Goal: Task Accomplishment & Management: Use online tool/utility

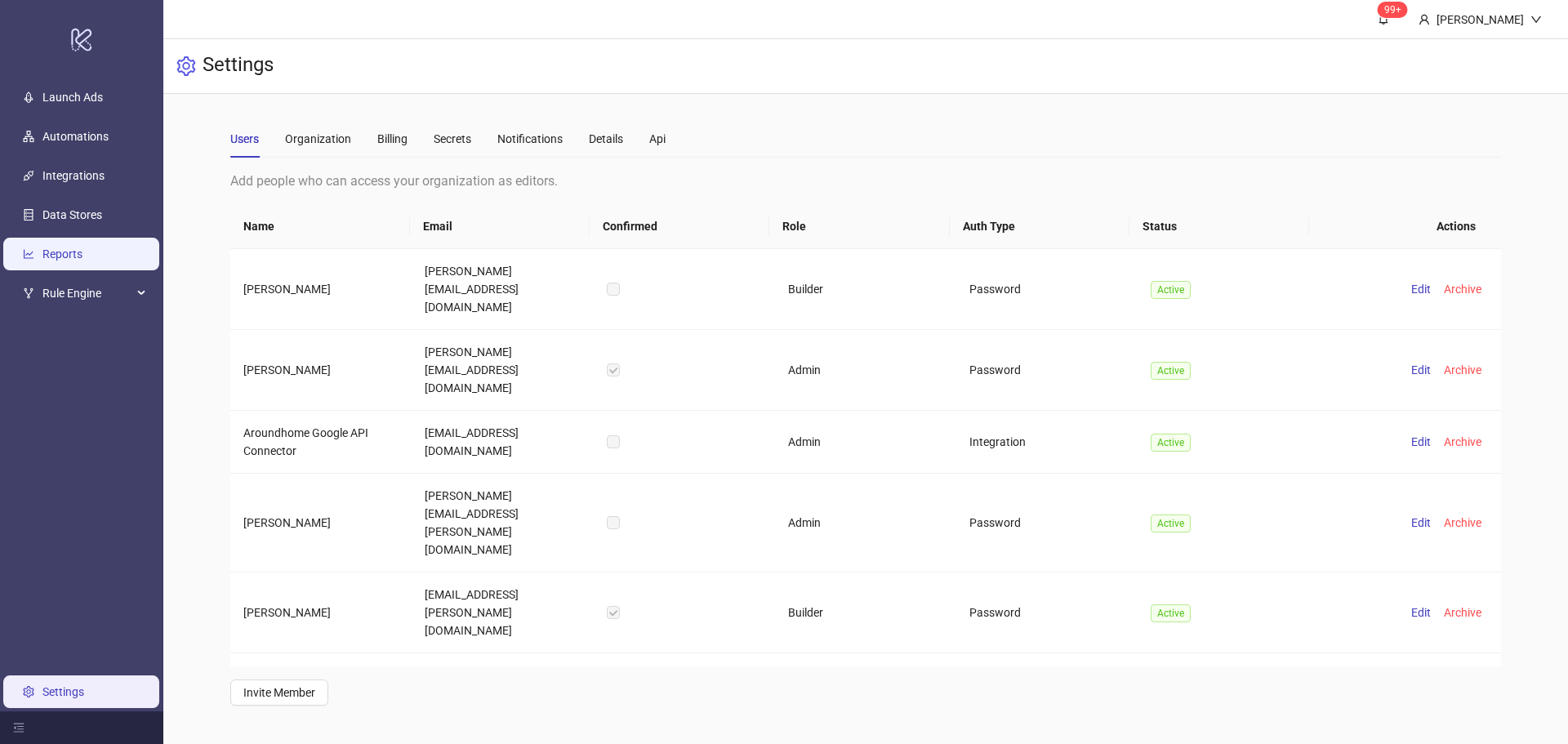
click at [82, 261] on link "Reports" at bounding box center [62, 253] width 40 height 13
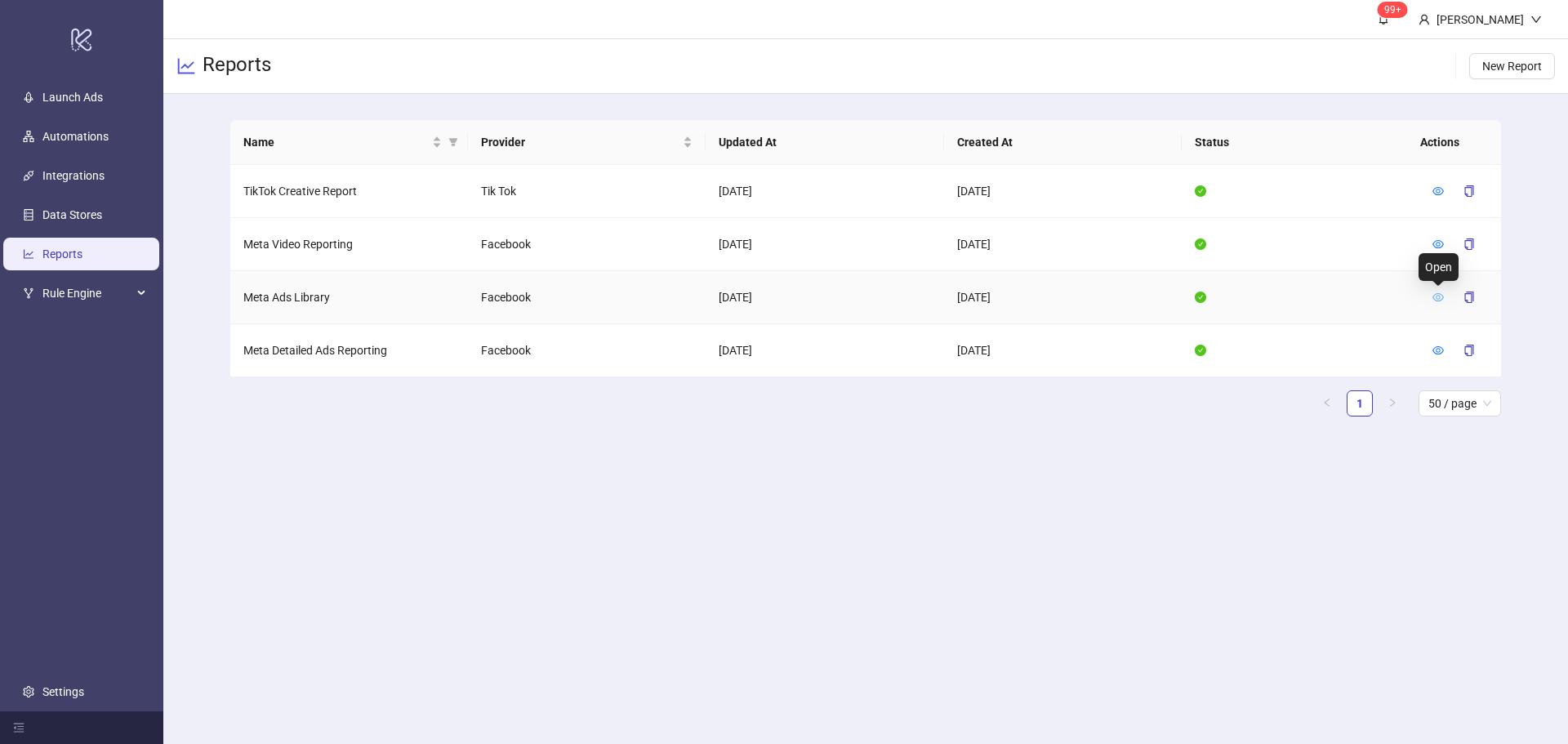
click at [1436, 293] on icon "eye" at bounding box center [1438, 298] width 11 height 9
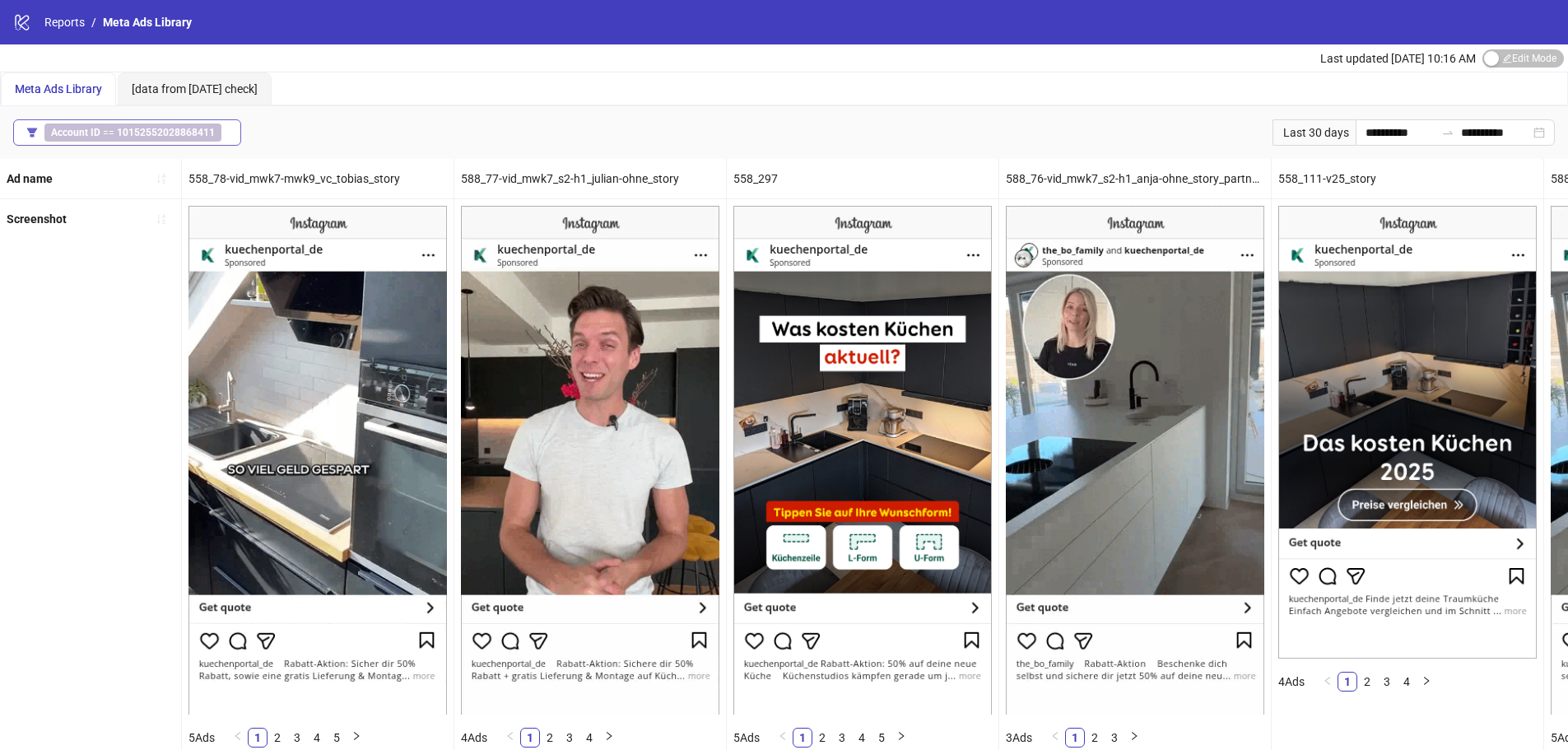
click at [155, 132] on b "10152552028868411" at bounding box center [166, 132] width 98 height 11
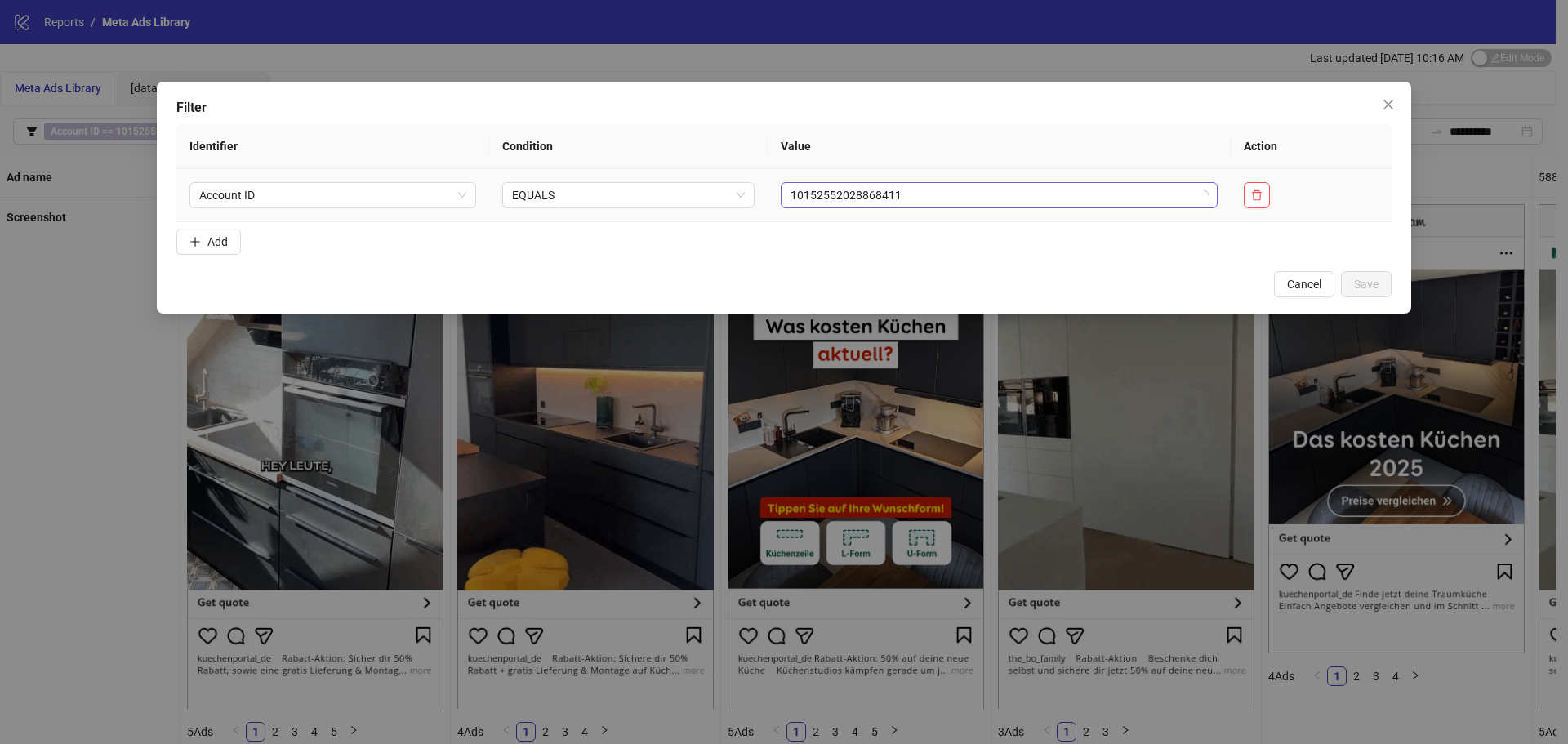
click at [874, 200] on span "10152552028868411" at bounding box center [999, 195] width 417 height 25
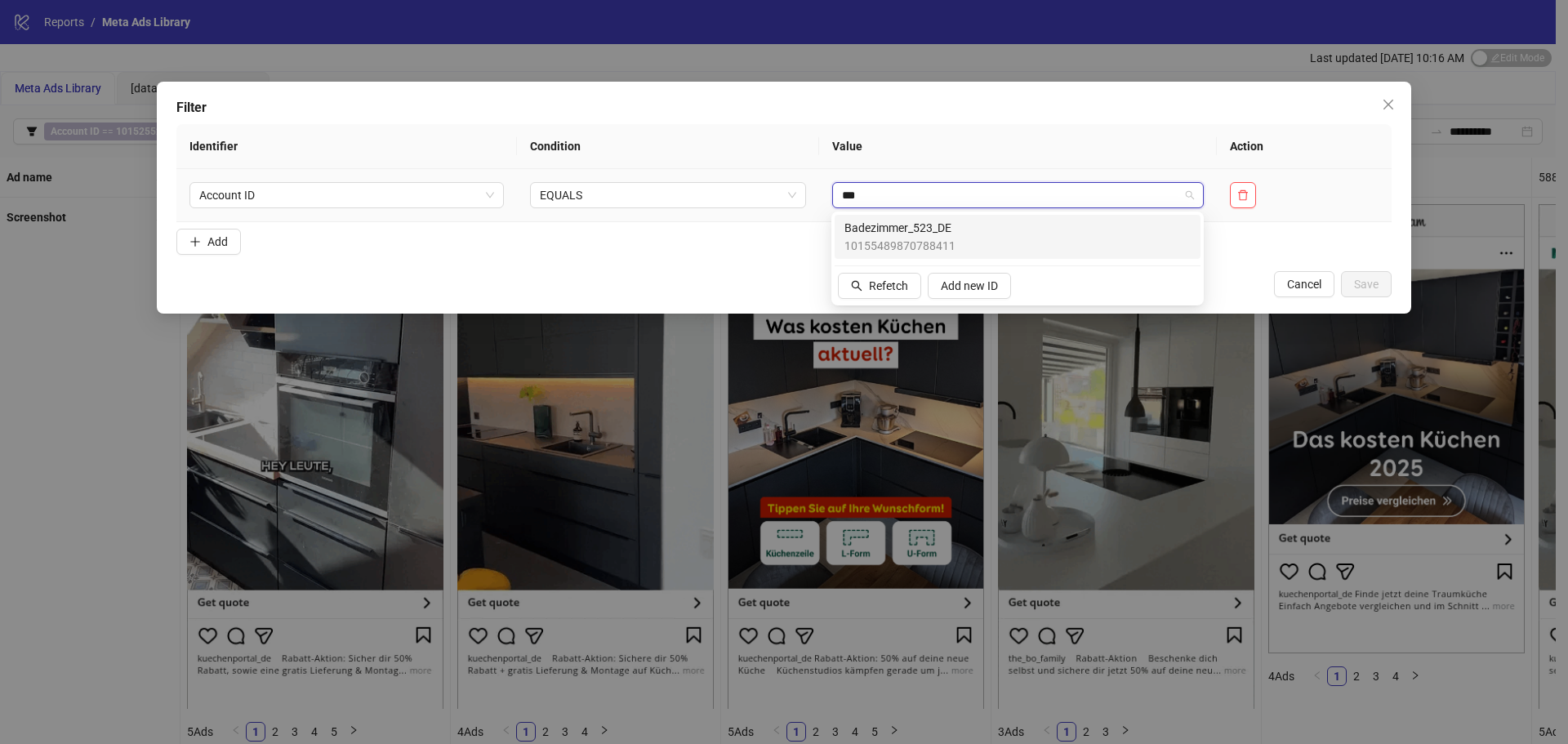
type input "****"
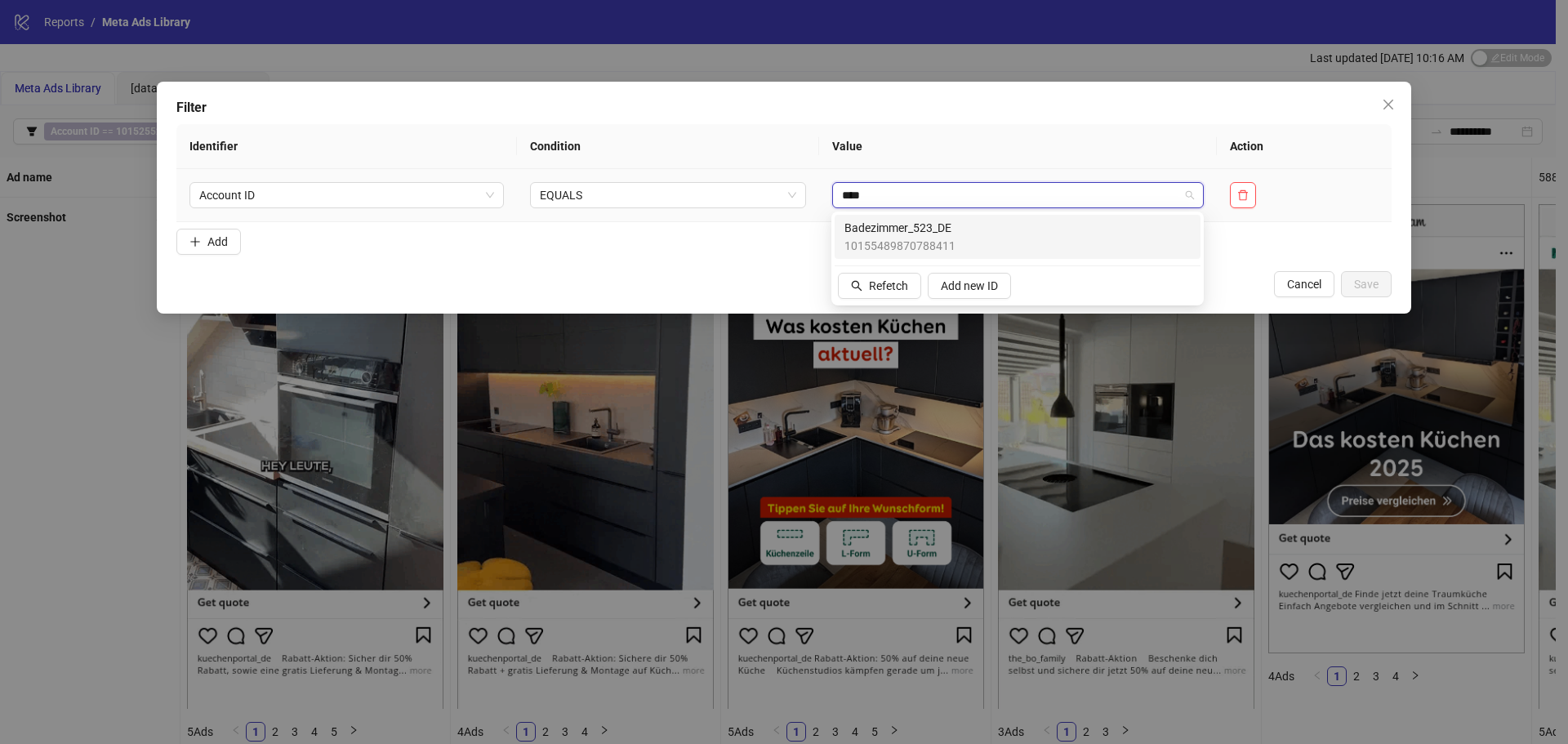
click at [1043, 225] on div "Badezimmer_523_DE 10155489870788411" at bounding box center [1017, 237] width 346 height 36
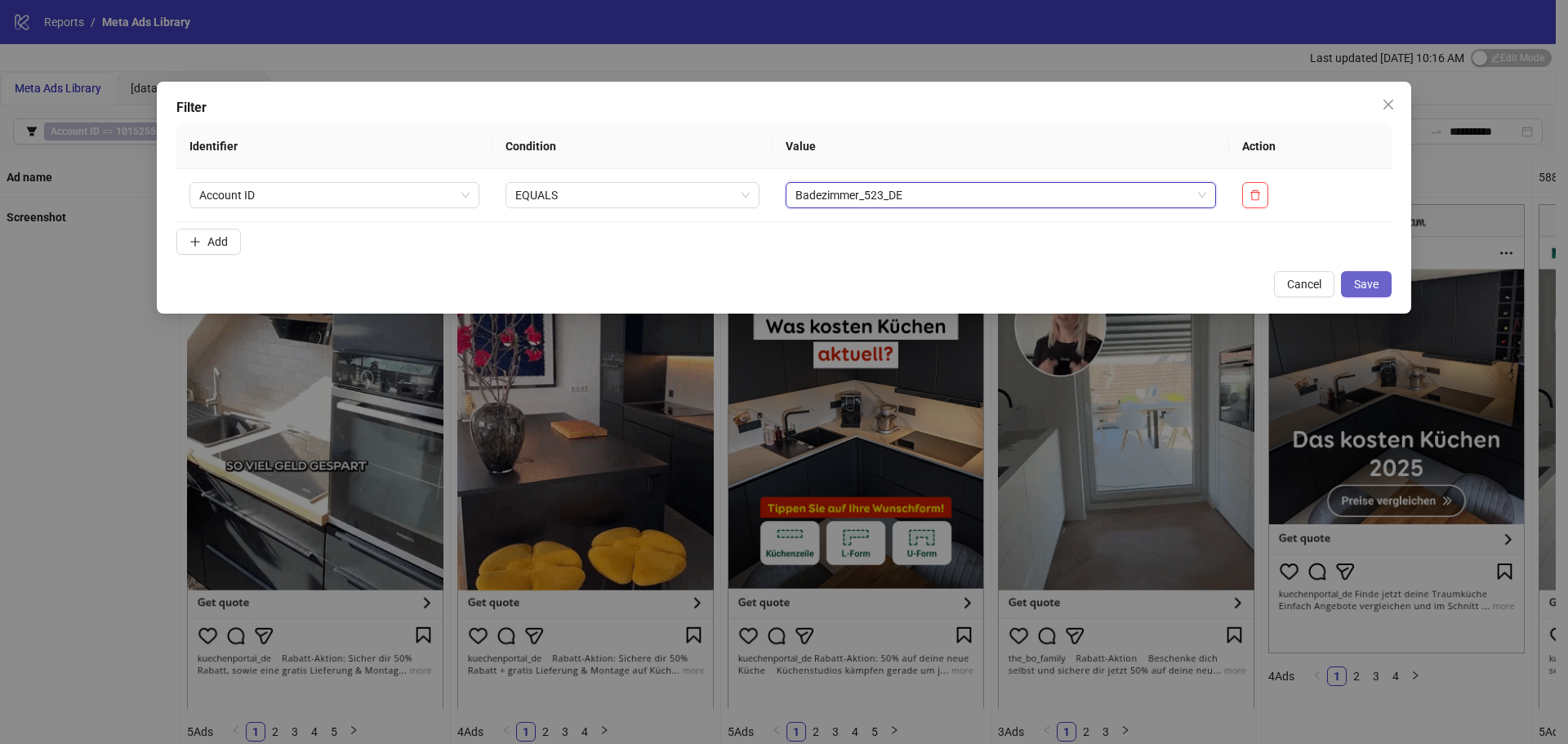
click at [1364, 292] on button "Save" at bounding box center [1366, 284] width 50 height 27
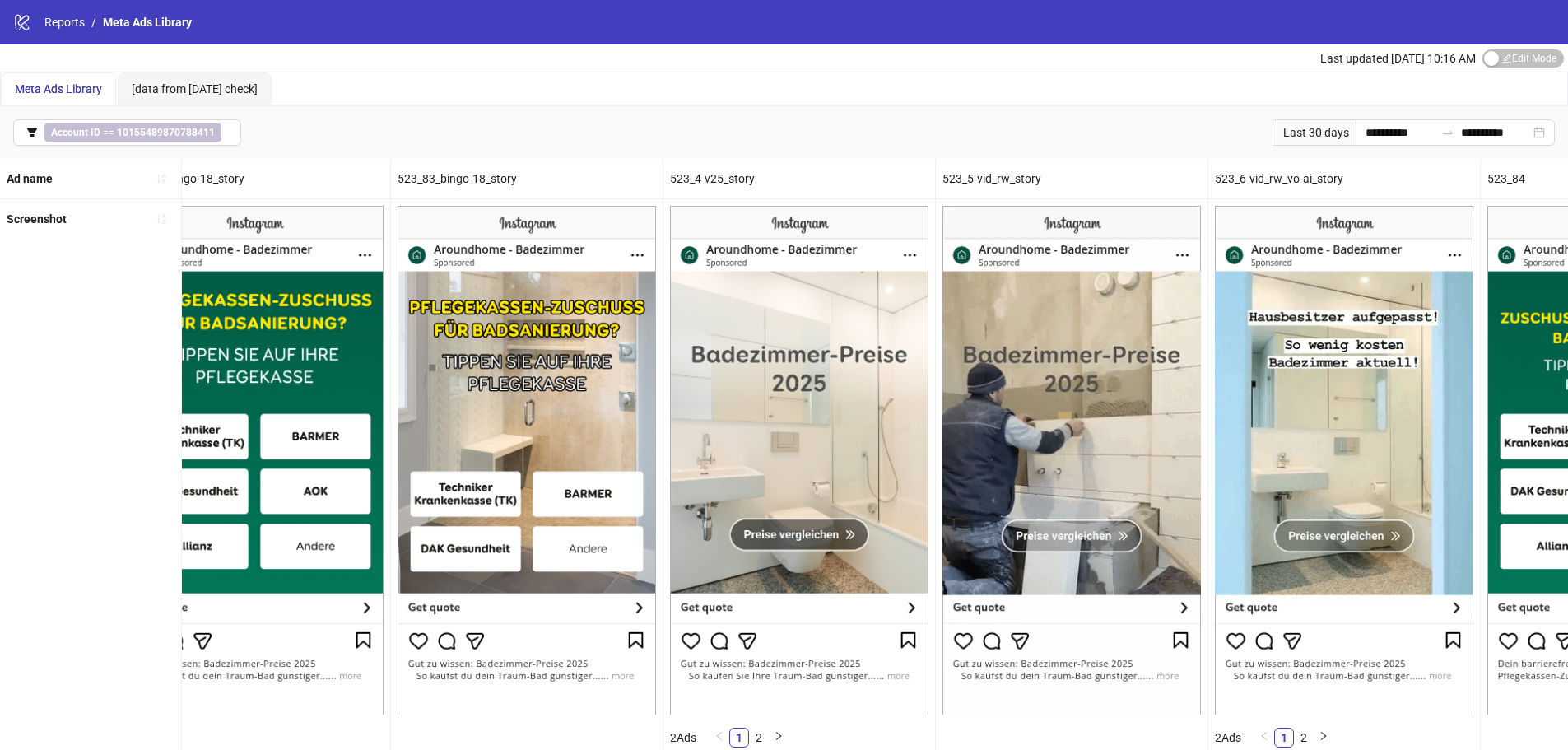
click at [1279, 178] on div "523_6-vid_rw_vo-ai_story" at bounding box center [1344, 178] width 272 height 40
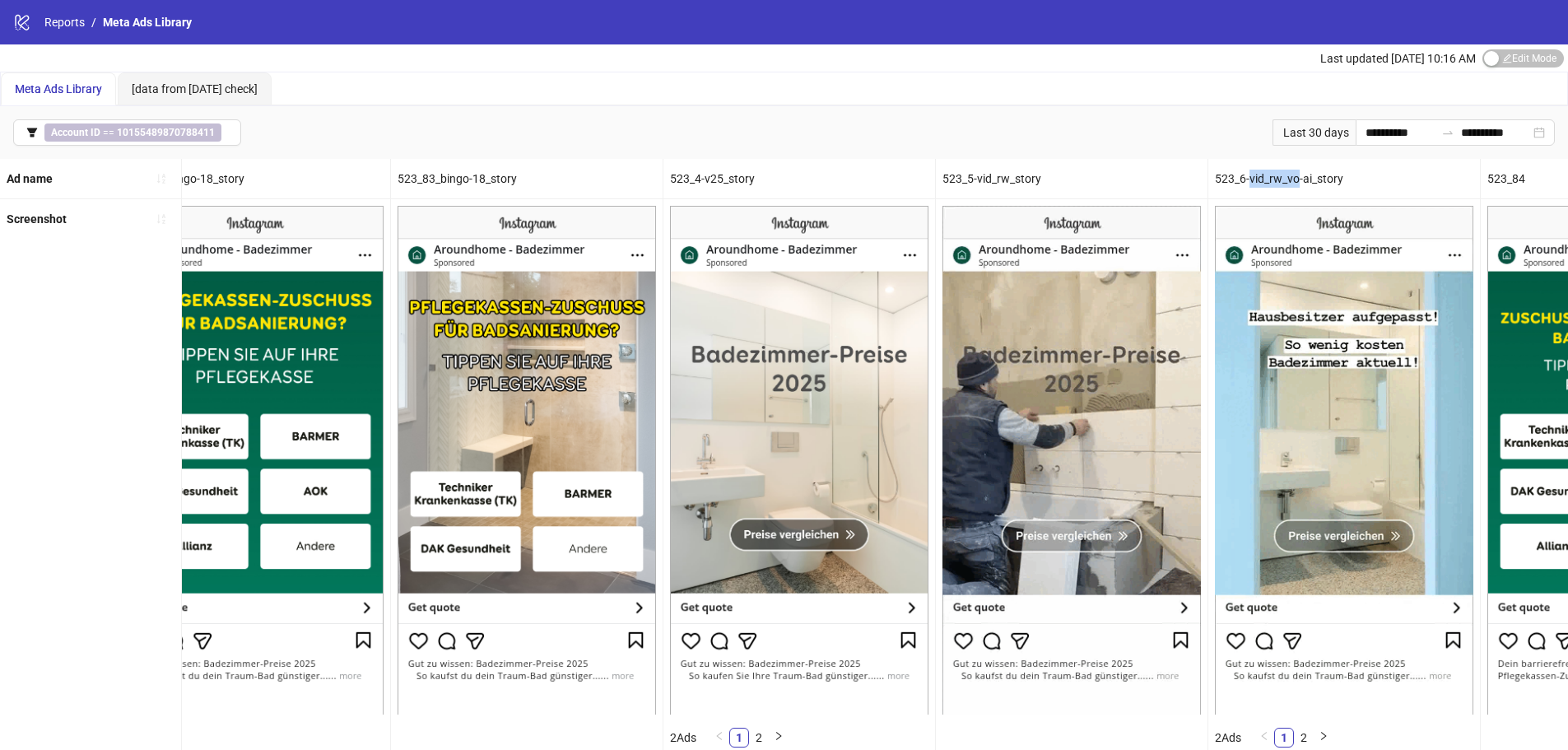
click at [1279, 178] on div "523_6-vid_rw_vo-ai_story" at bounding box center [1344, 178] width 272 height 40
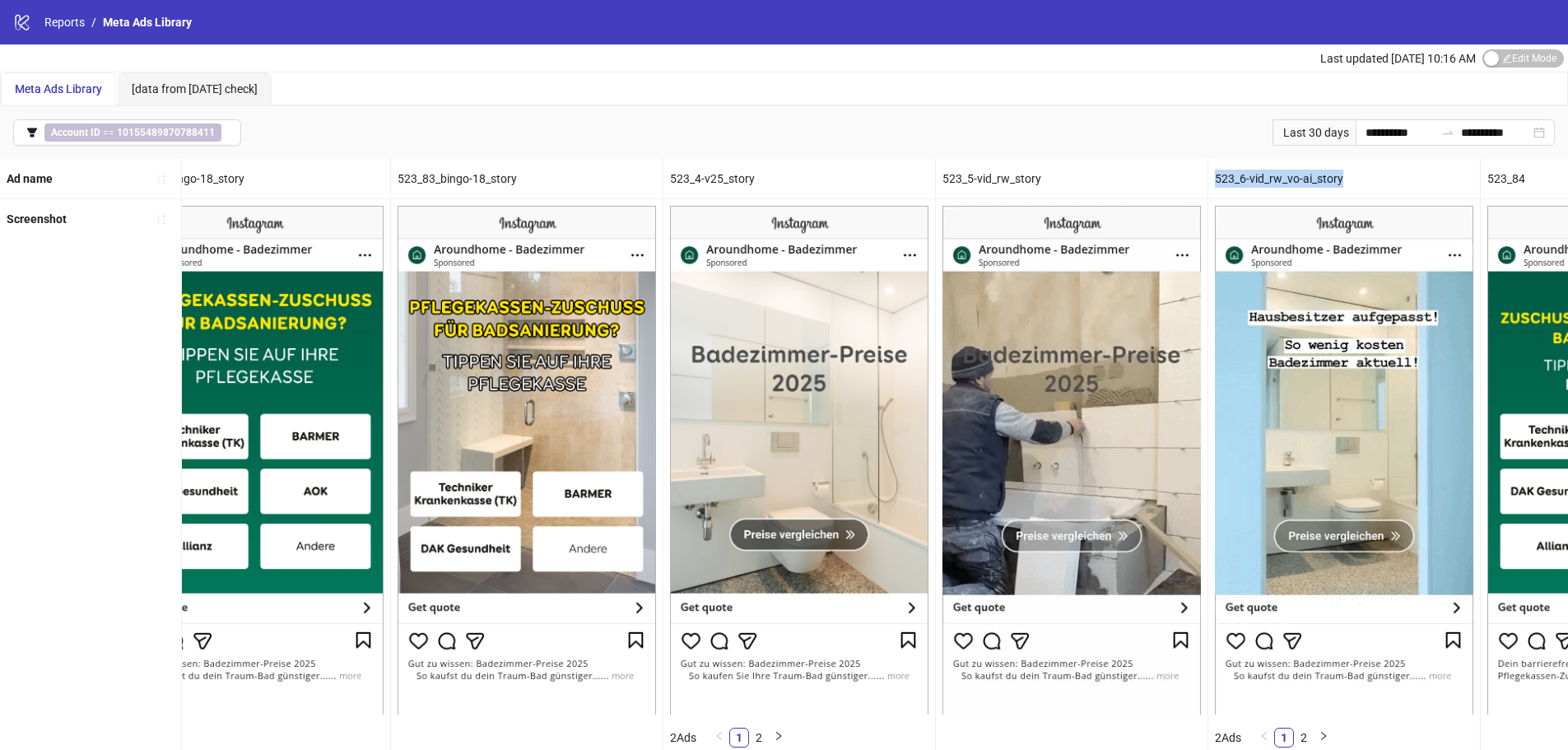
click at [1279, 178] on div "523_6-vid_rw_vo-ai_story" at bounding box center [1344, 178] width 272 height 40
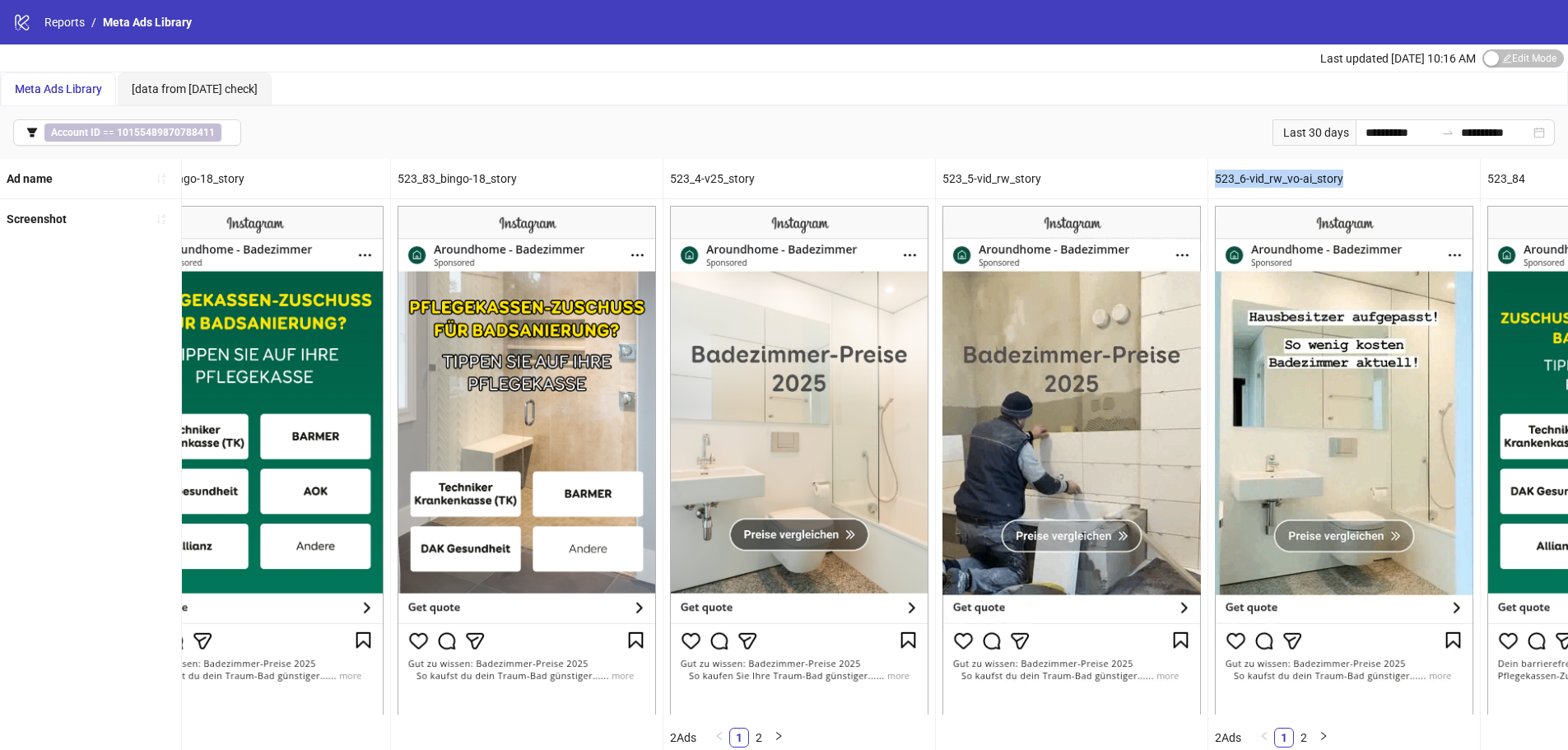
copy div "523_6-vid_rw_vo-ai_story"
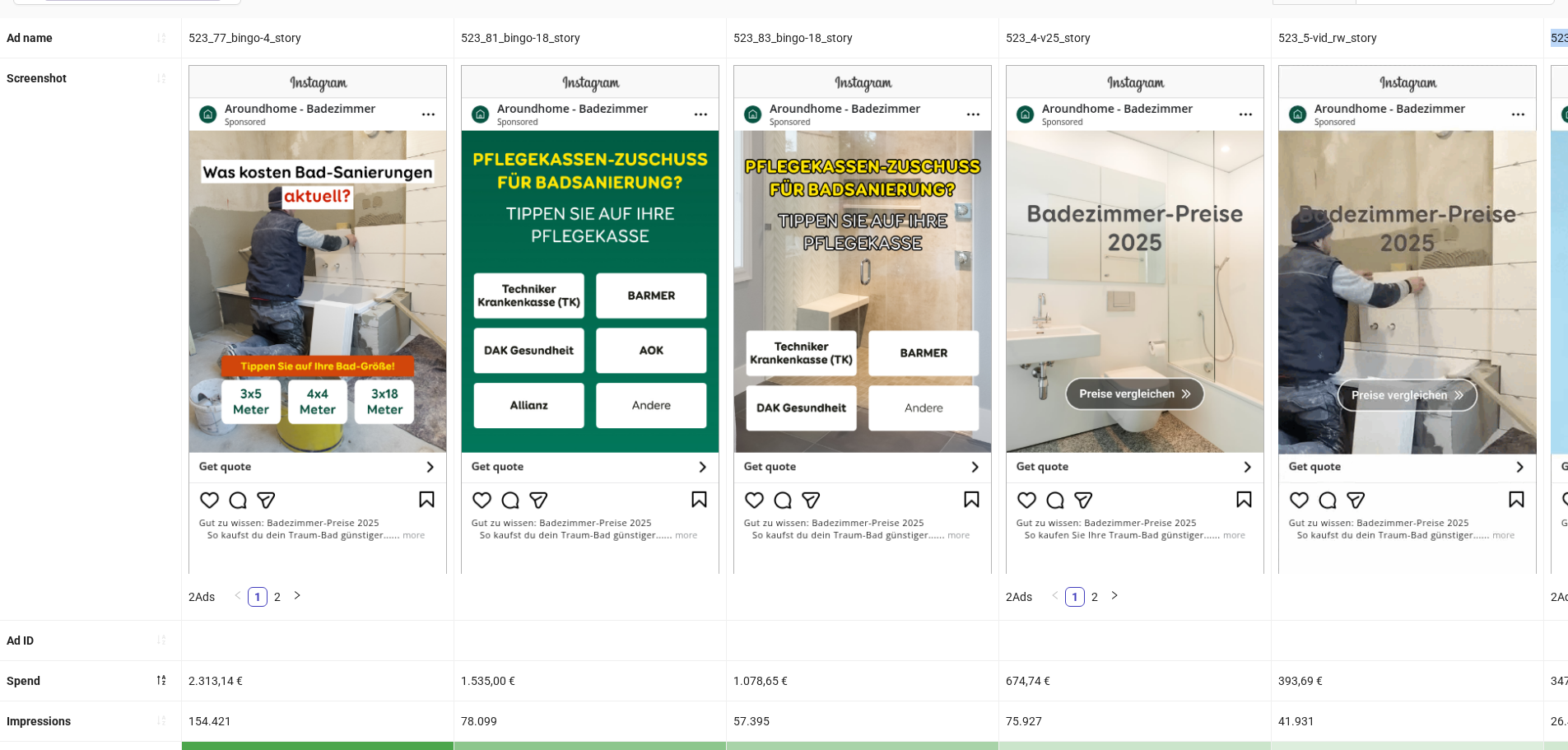
scroll to position [141, 0]
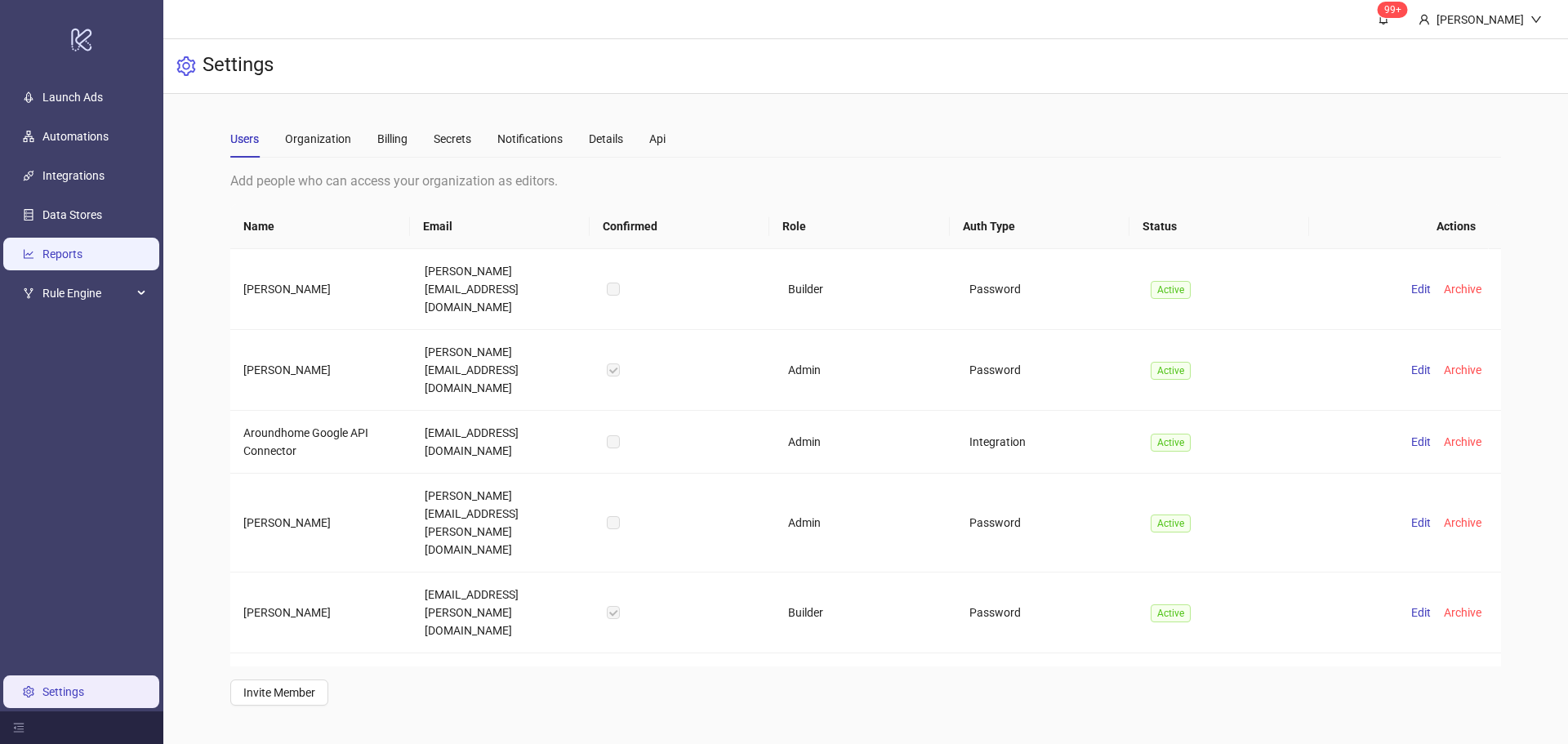
click at [82, 251] on link "Reports" at bounding box center [62, 253] width 40 height 13
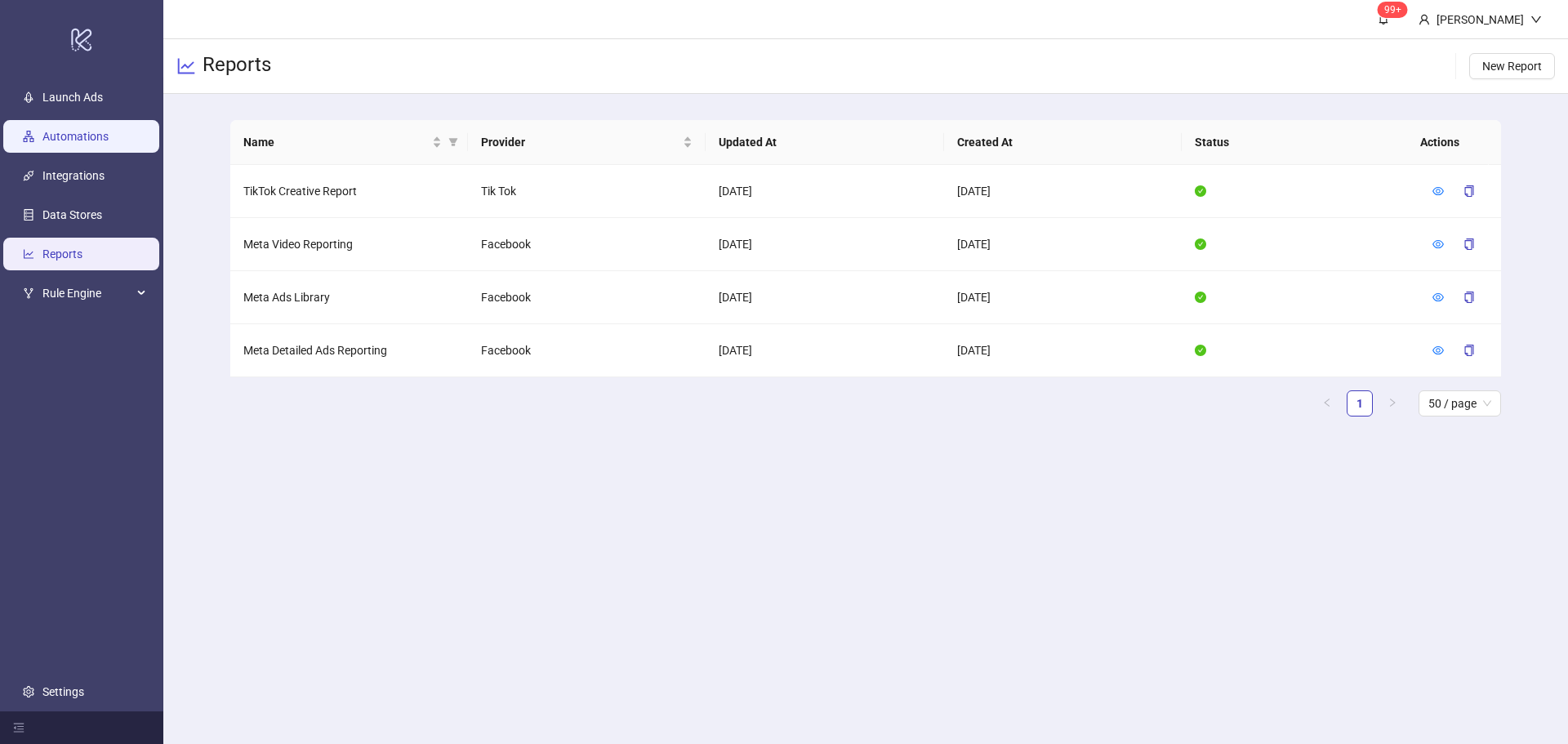
click at [84, 133] on link "Automations" at bounding box center [75, 136] width 66 height 13
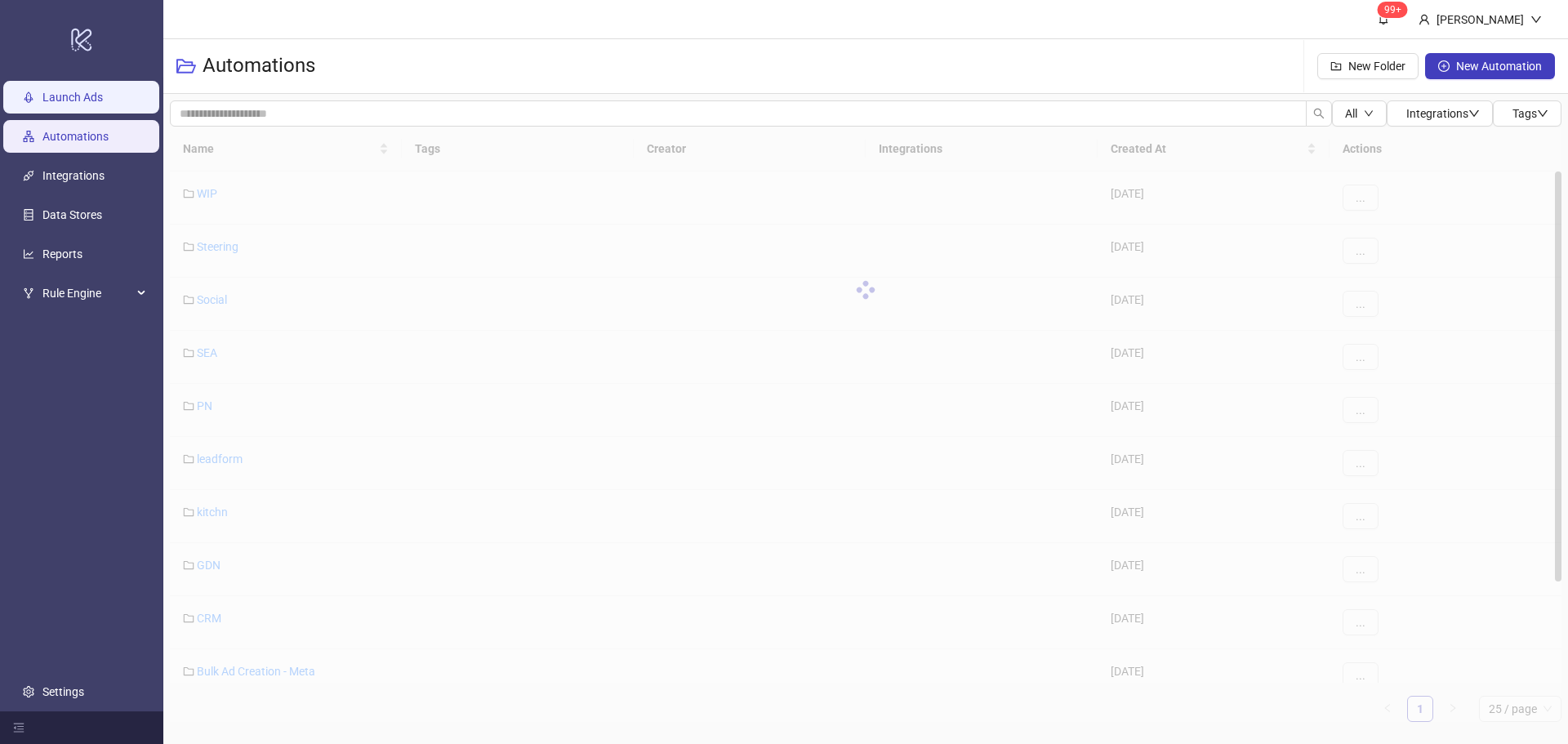
click at [84, 97] on link "Launch Ads" at bounding box center [73, 97] width 61 height 13
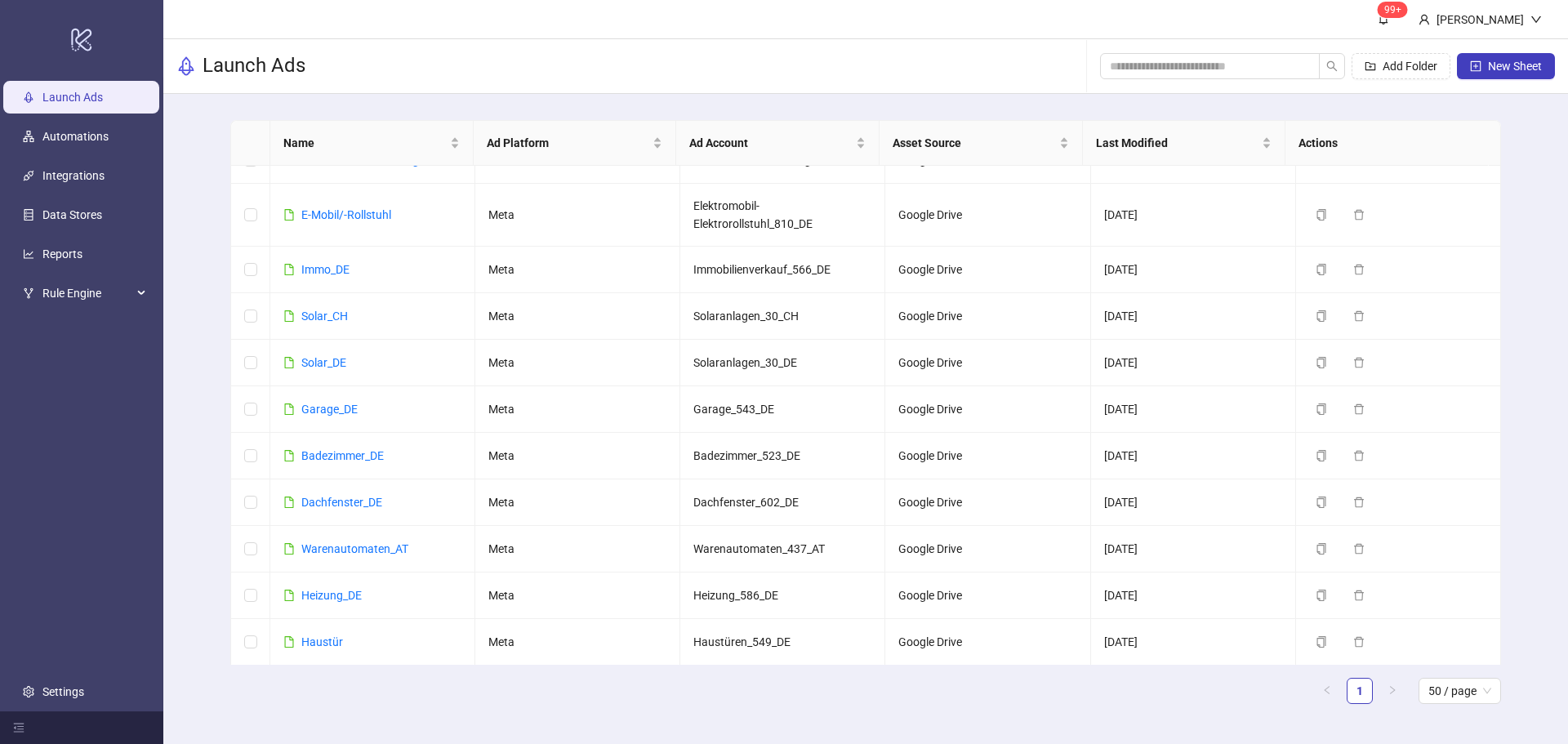
scroll to position [490, 0]
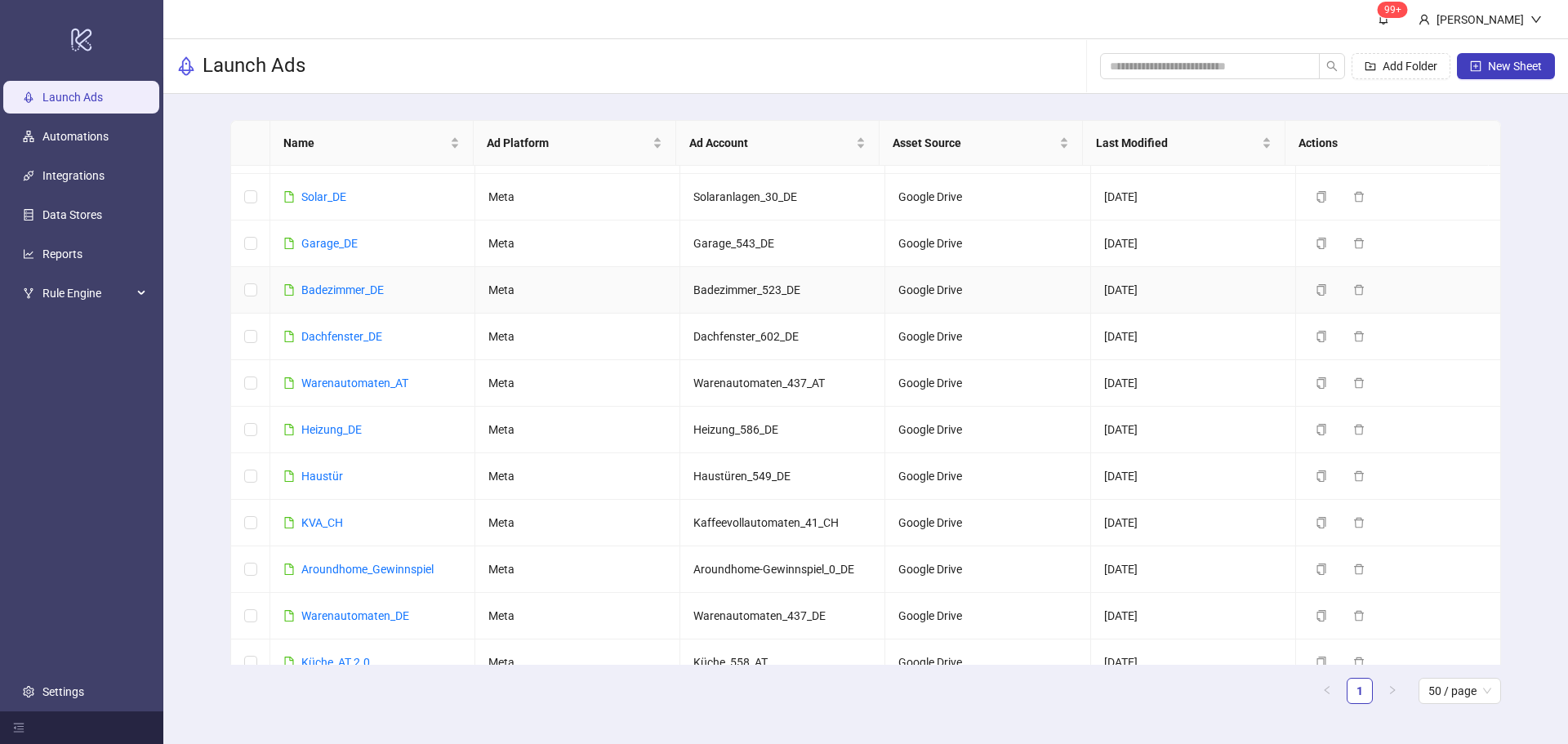
click at [352, 280] on td "Badezimmer_DE" at bounding box center [373, 290] width 205 height 46
click at [357, 297] on div "Badezimmer_DE" at bounding box center [342, 289] width 82 height 18
click at [357, 292] on link "Badezimmer_DE" at bounding box center [342, 289] width 82 height 13
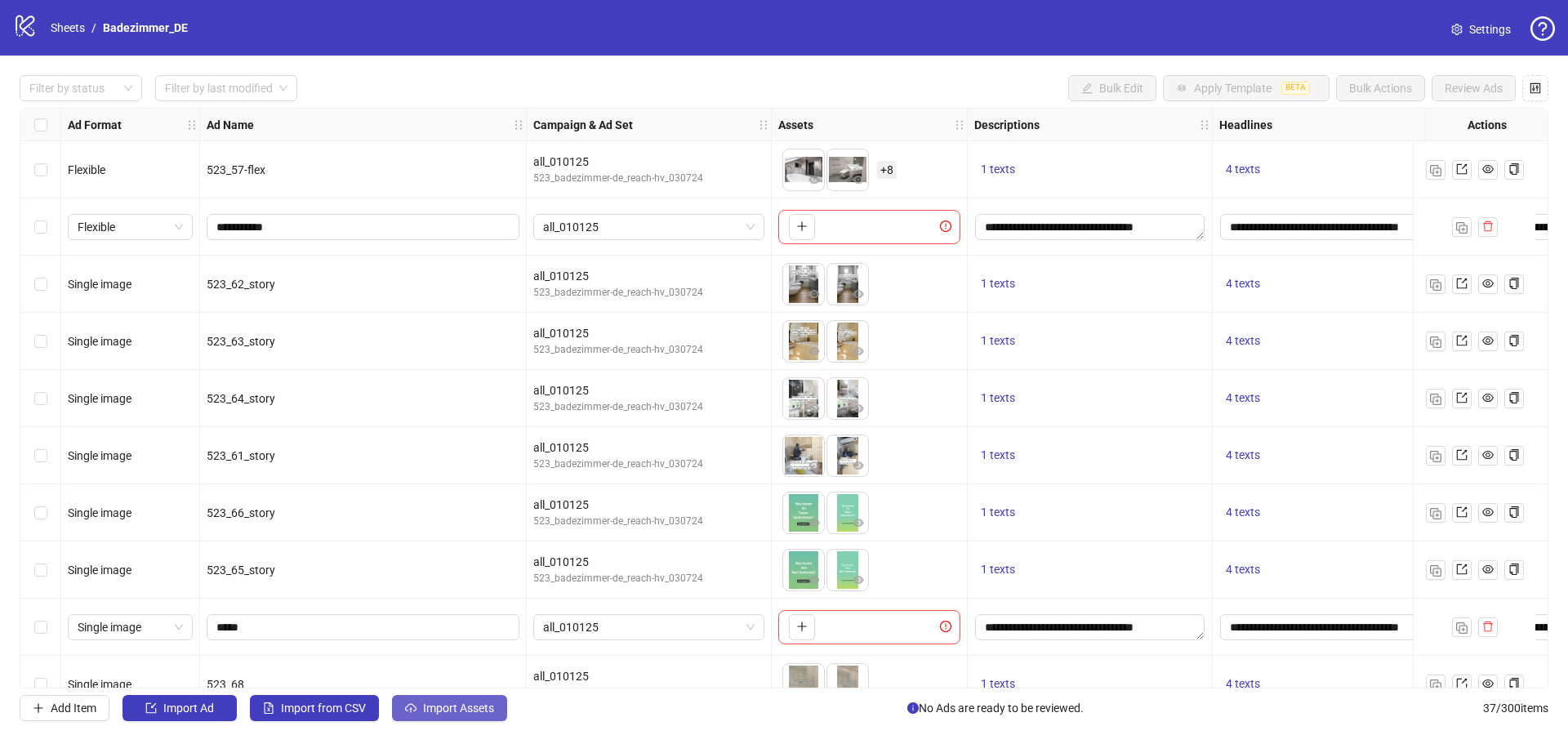
click at [444, 715] on span "Import Assets" at bounding box center [459, 707] width 71 height 13
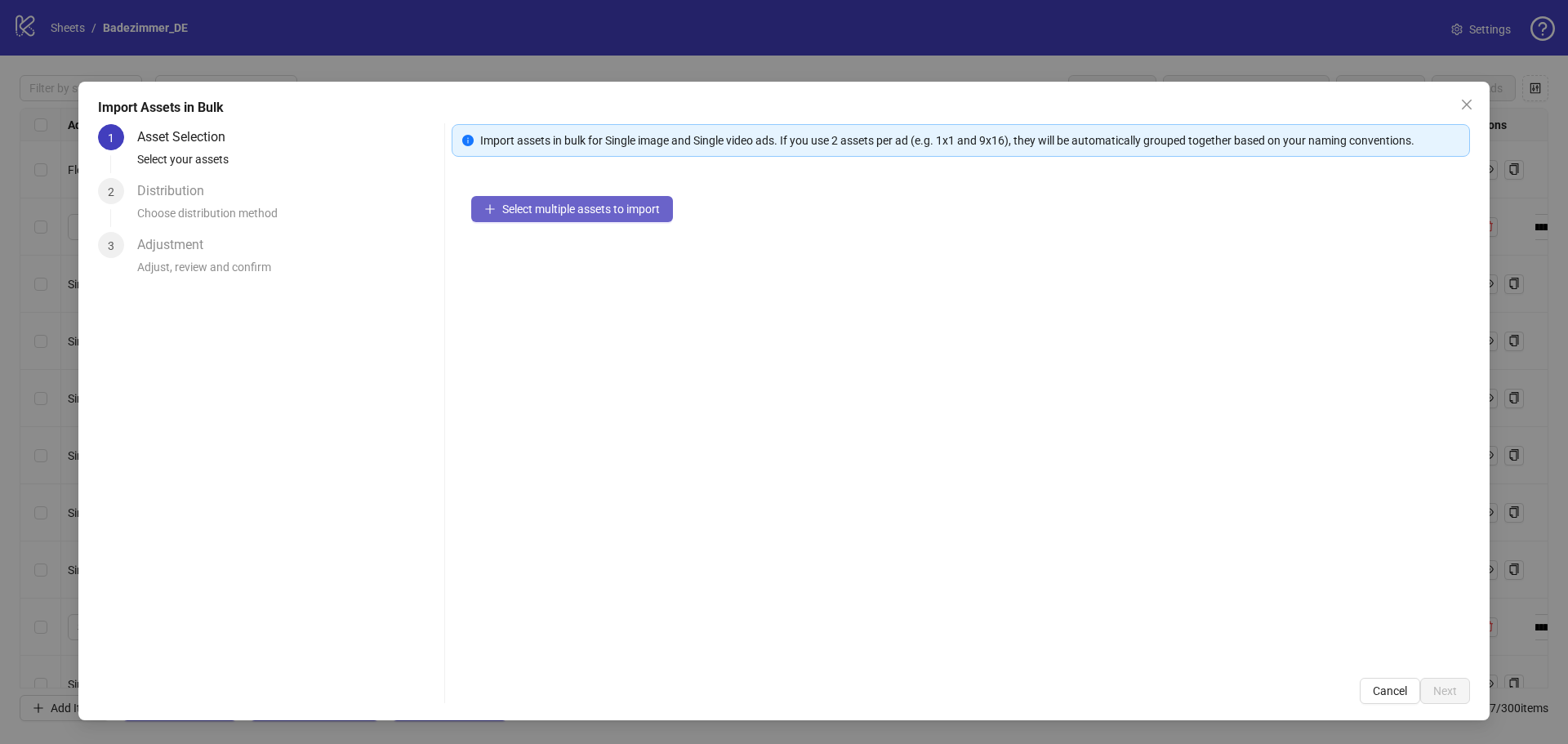
click at [568, 221] on button "Select multiple assets to import" at bounding box center [572, 209] width 202 height 27
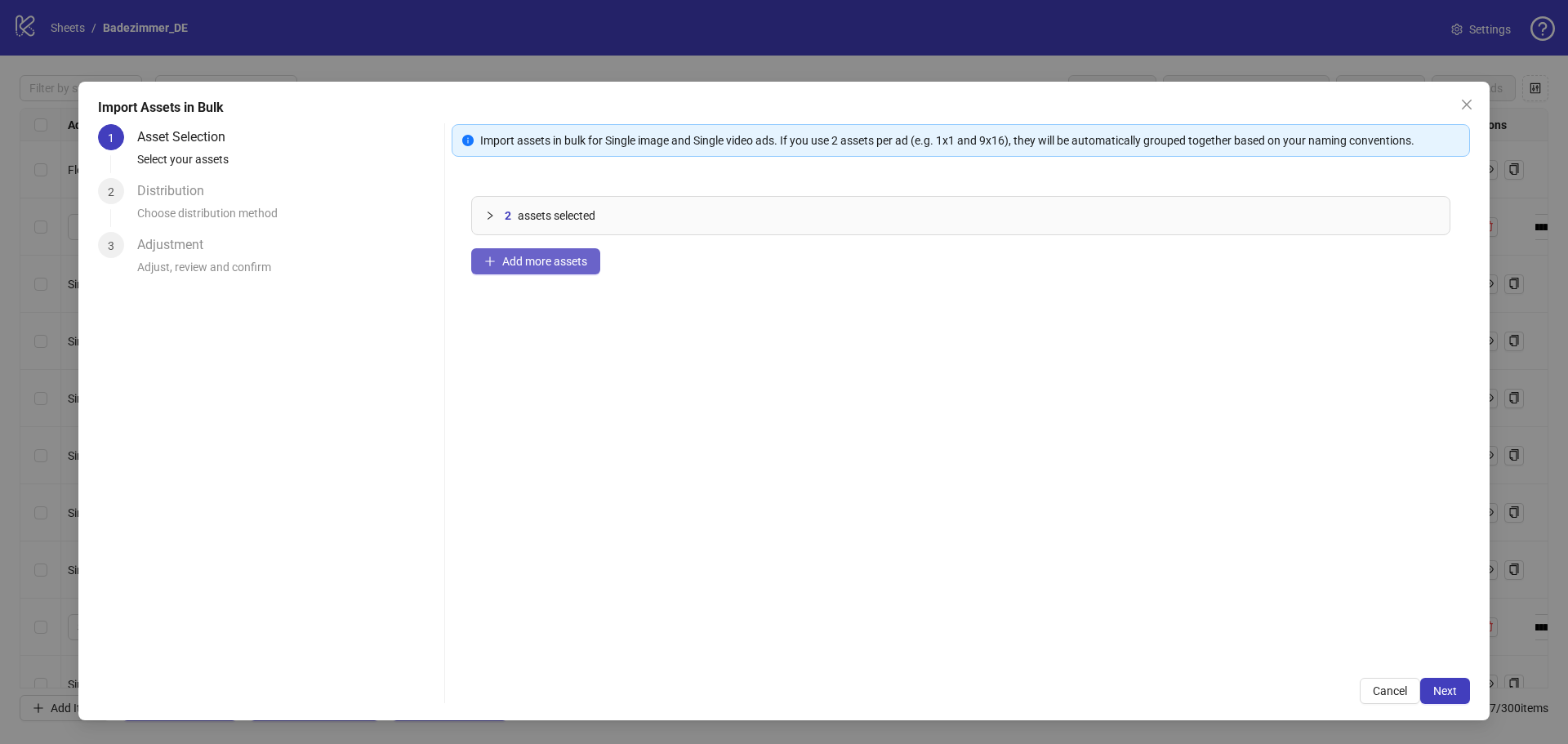
click at [543, 273] on button "Add more assets" at bounding box center [535, 261] width 129 height 27
click at [1457, 689] on button "Next" at bounding box center [1445, 691] width 50 height 27
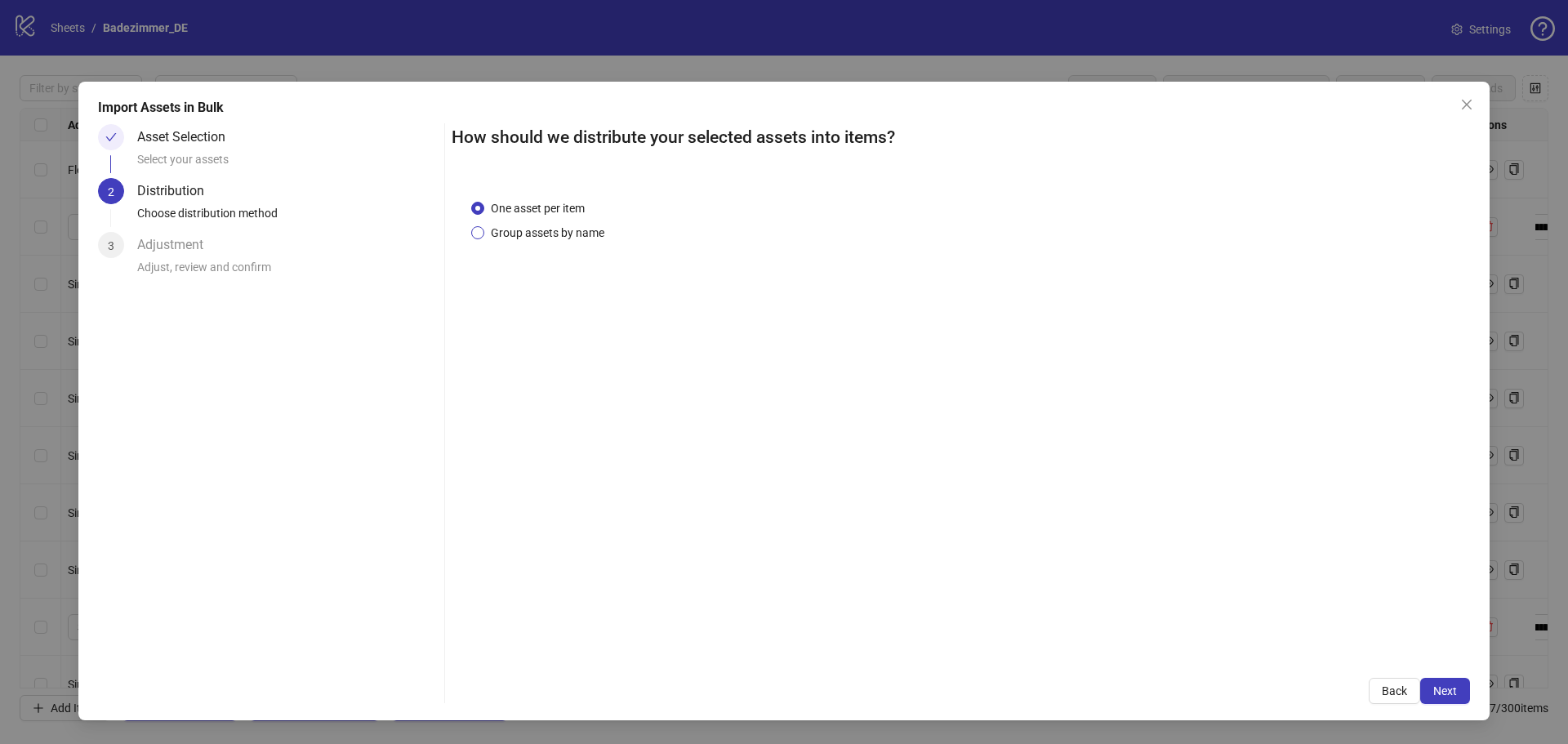
click at [570, 233] on span "Group assets by name" at bounding box center [547, 233] width 127 height 18
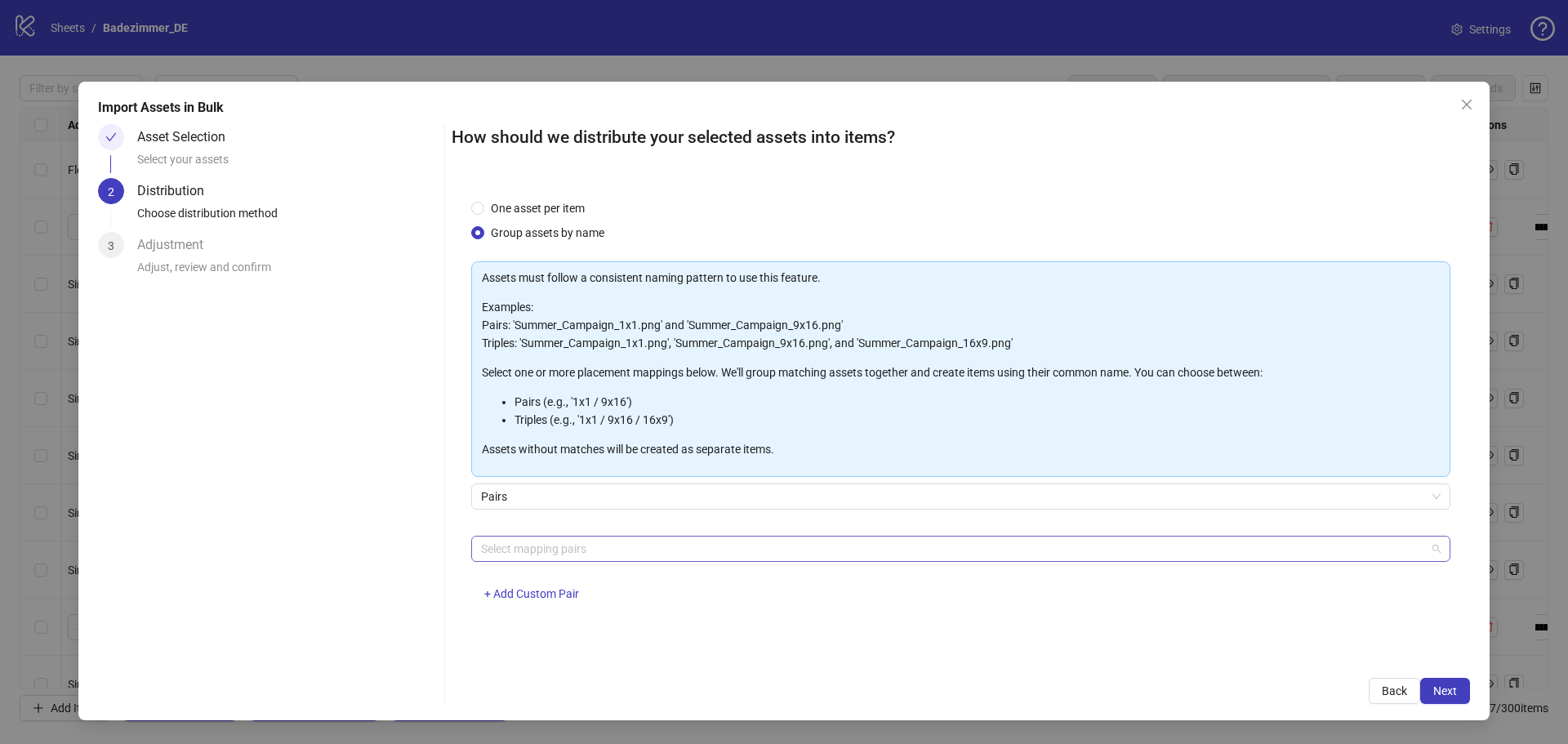
click at [654, 535] on div "Select mapping pairs" at bounding box center [961, 548] width 979 height 27
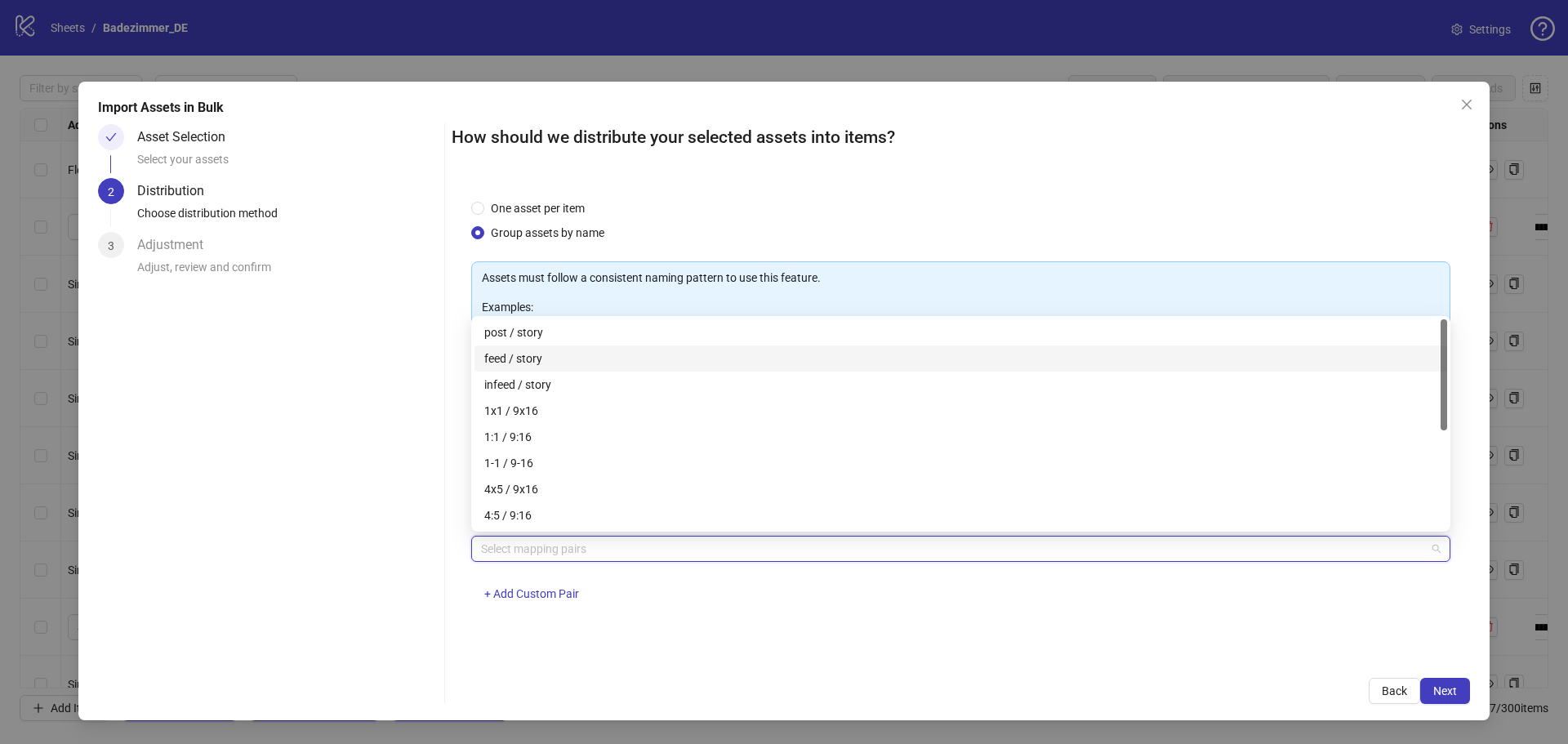
click at [579, 361] on div "feed / story" at bounding box center [961, 358] width 953 height 18
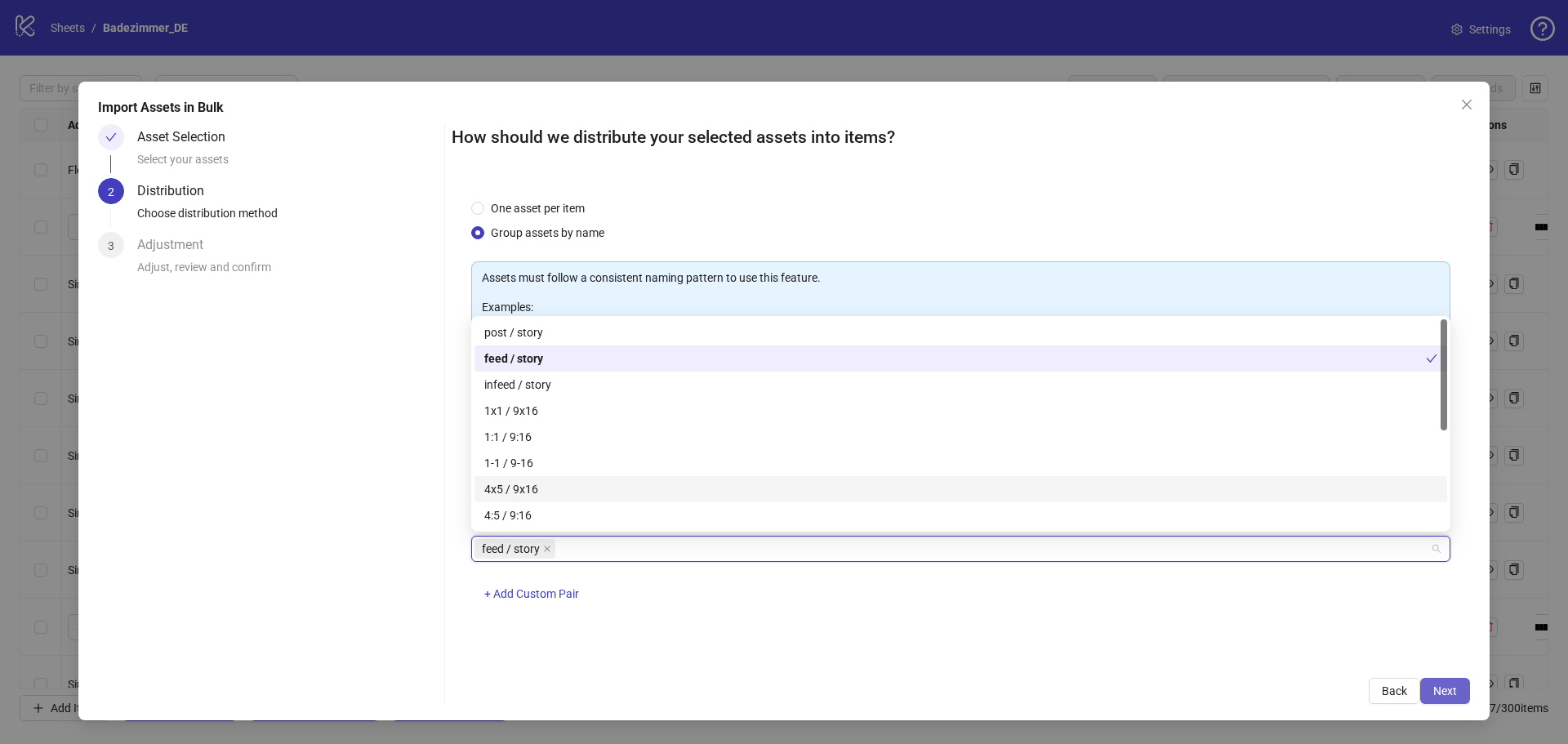
click at [1459, 682] on button "Next" at bounding box center [1445, 691] width 50 height 27
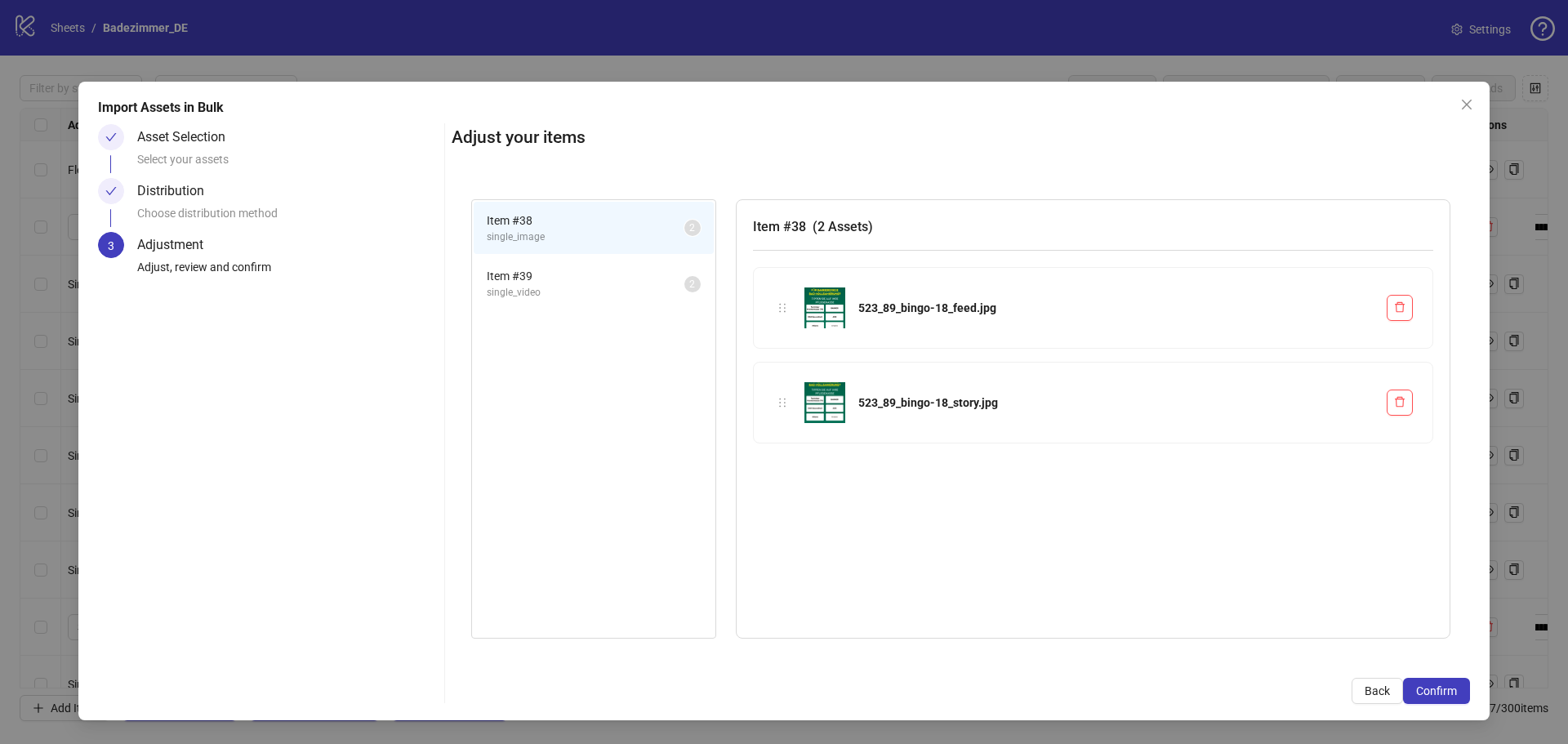
click at [1459, 682] on button "Confirm" at bounding box center [1436, 691] width 67 height 27
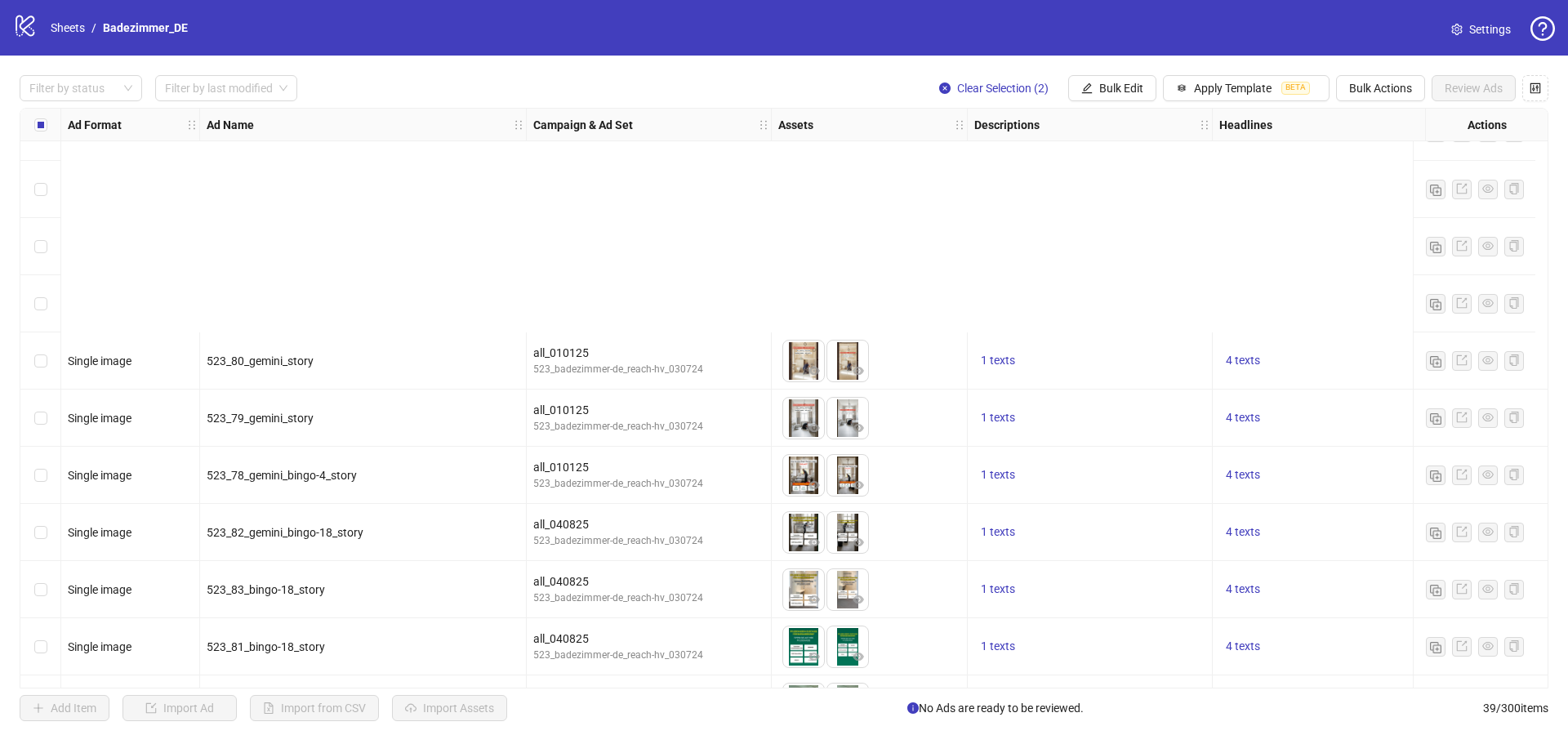
scroll to position [1690, 0]
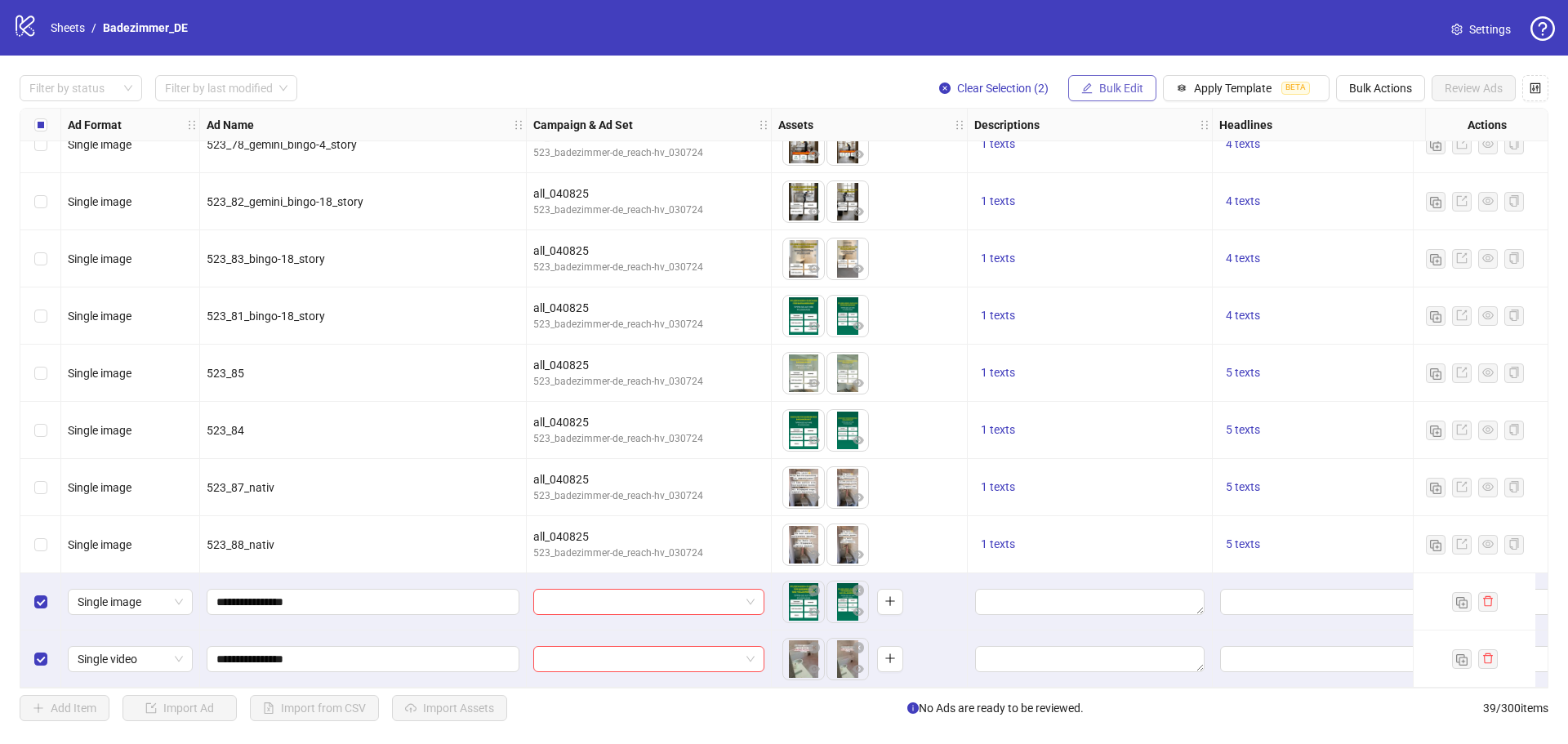
click at [1128, 80] on button "Bulk Edit" at bounding box center [1112, 88] width 88 height 27
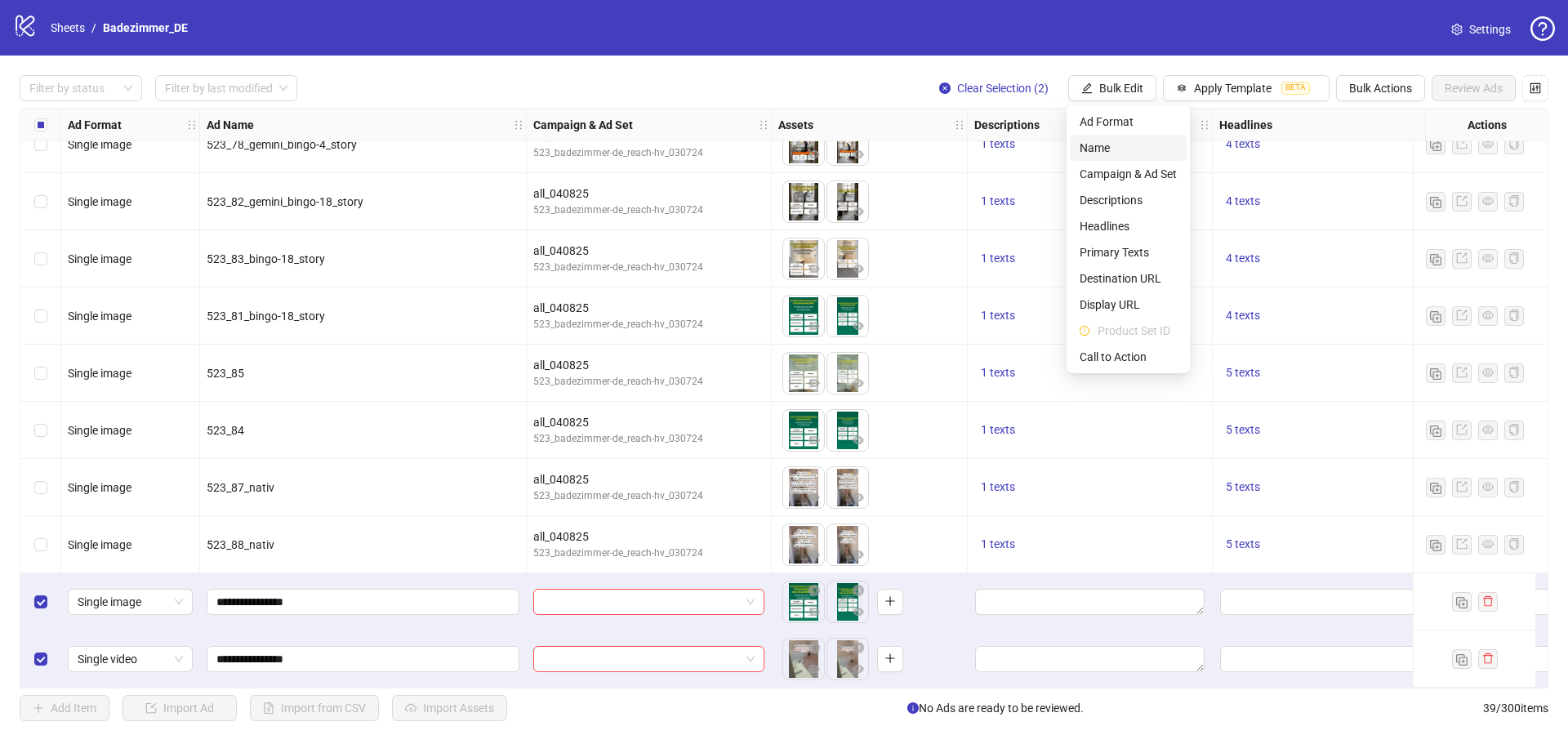
click at [1114, 152] on span "Name" at bounding box center [1128, 147] width 98 height 18
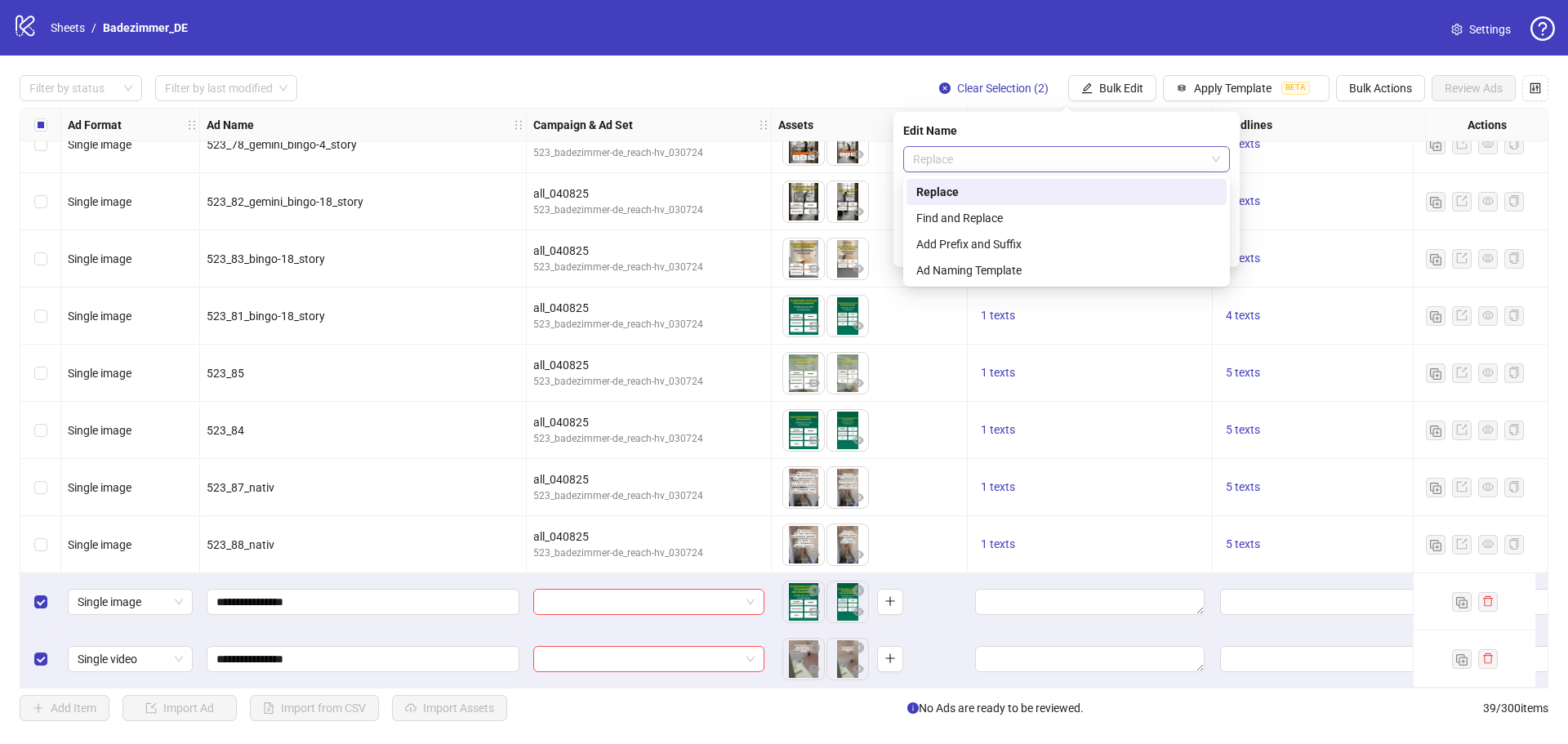
click at [1116, 157] on span "Replace" at bounding box center [1067, 159] width 307 height 25
click at [1090, 245] on div "Add Prefix and Suffix" at bounding box center [1066, 244] width 300 height 18
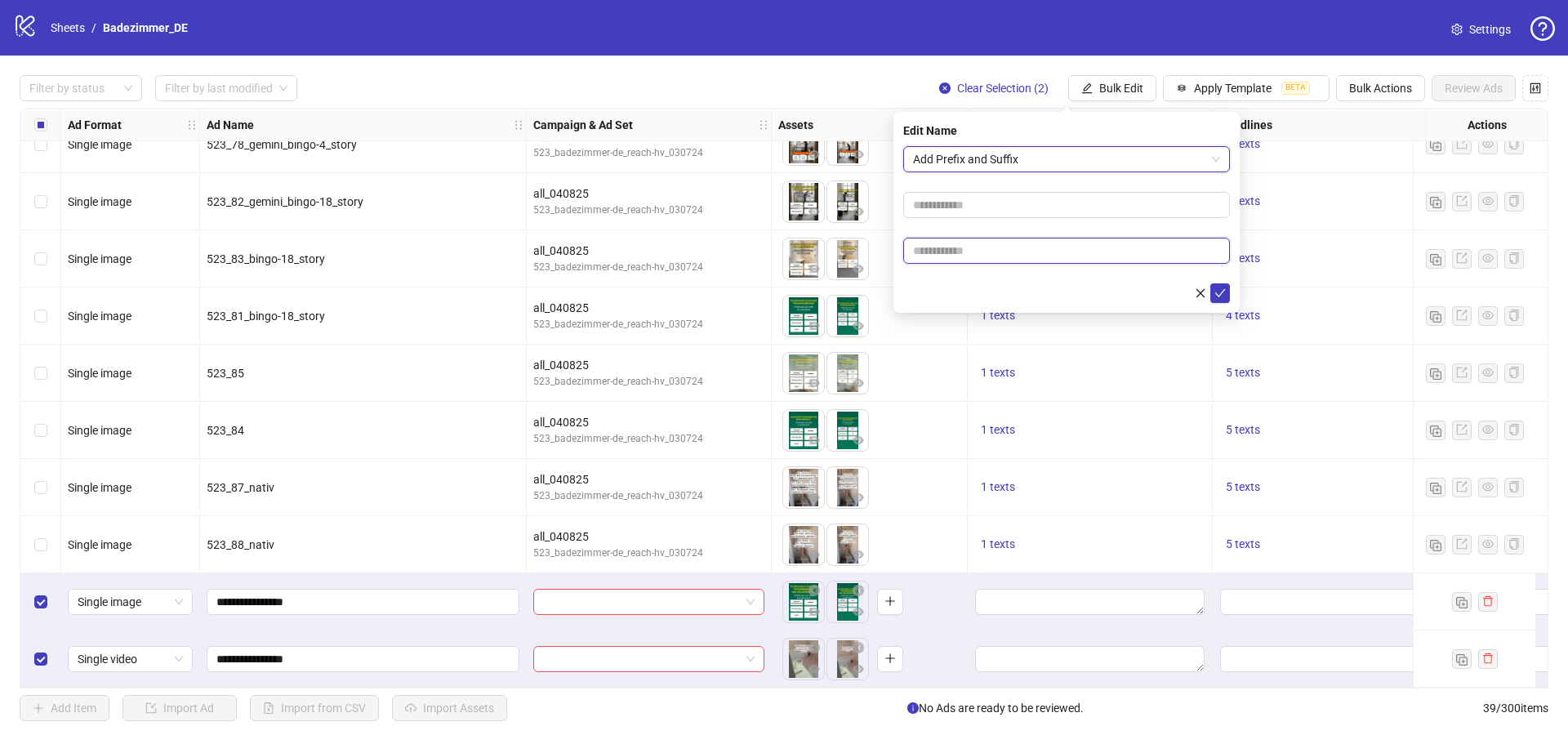
click at [1087, 245] on input "text" at bounding box center [1067, 251] width 327 height 27
type input "*****"
click at [1216, 294] on icon "check" at bounding box center [1220, 292] width 11 height 11
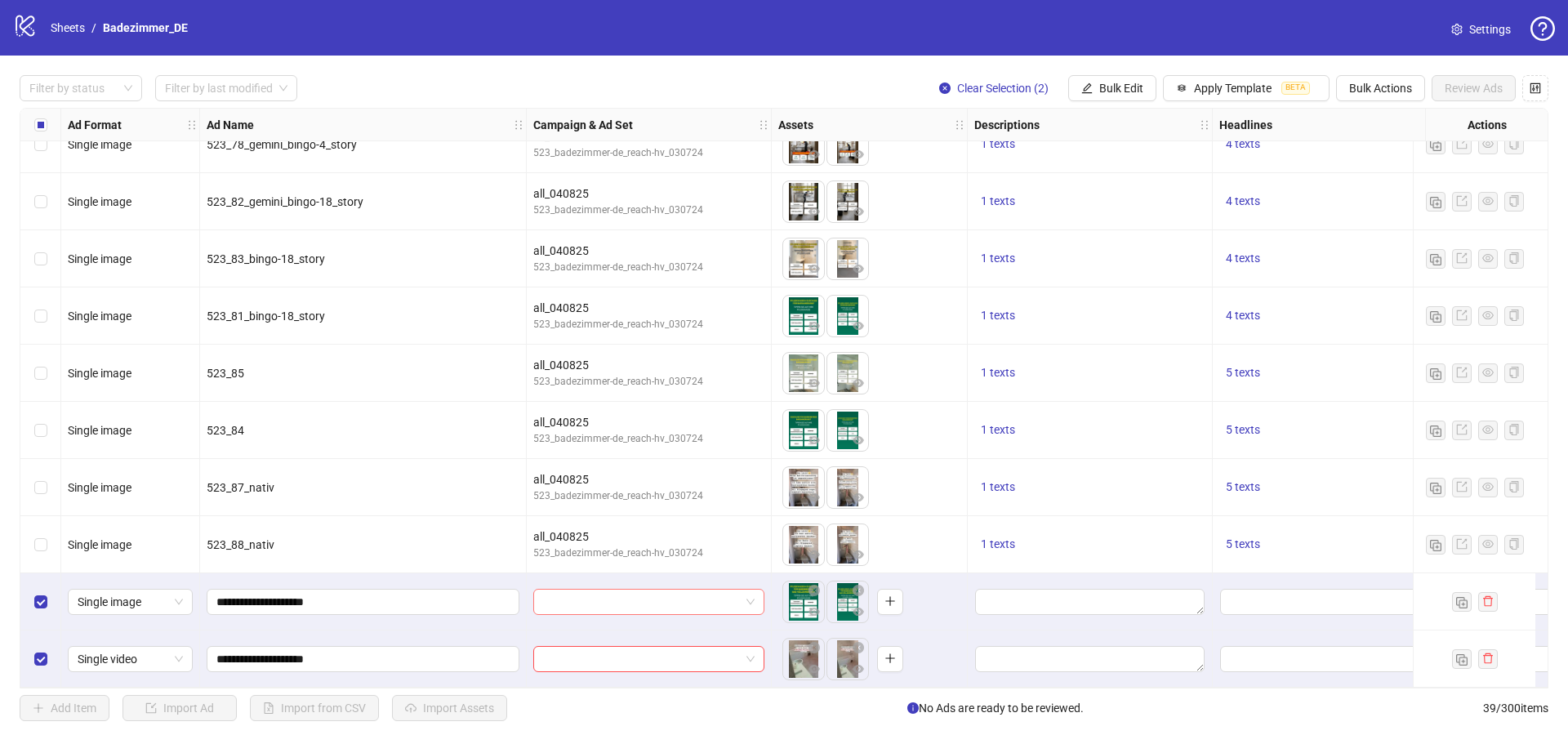
click at [618, 599] on input "search" at bounding box center [642, 601] width 197 height 25
click at [625, 626] on div "all_040825" at bounding box center [632, 629] width 172 height 18
click at [628, 647] on input "search" at bounding box center [642, 658] width 197 height 25
click at [639, 558] on div "all_040825" at bounding box center [632, 562] width 172 height 18
click at [104, 75] on div "Filter by status Filter by last modified Clear Selection (2) Bulk Edit Apply Te…" at bounding box center [784, 398] width 1568 height 685
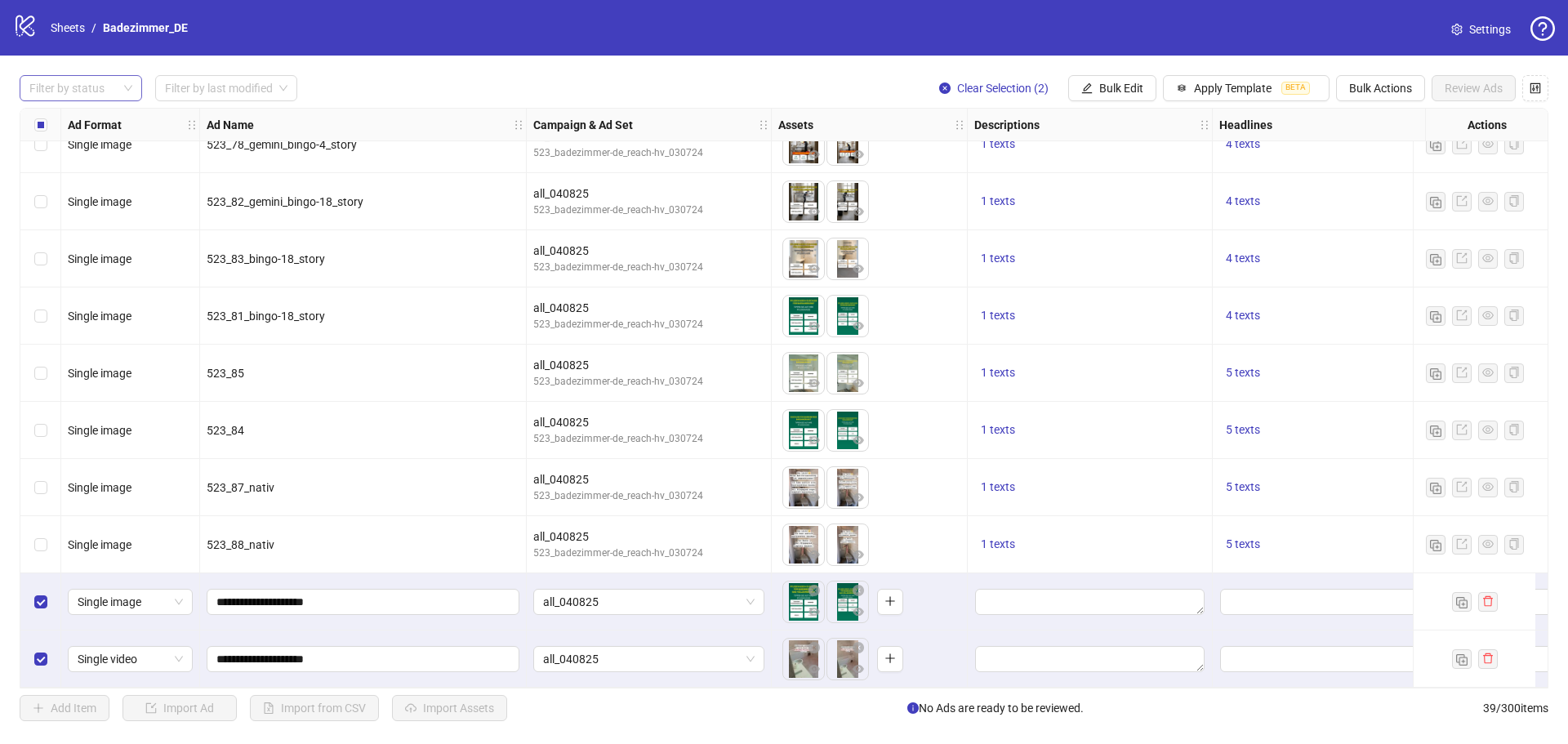
click at [105, 89] on div at bounding box center [73, 88] width 99 height 23
click at [109, 123] on div "Draft" at bounding box center [80, 121] width 97 height 18
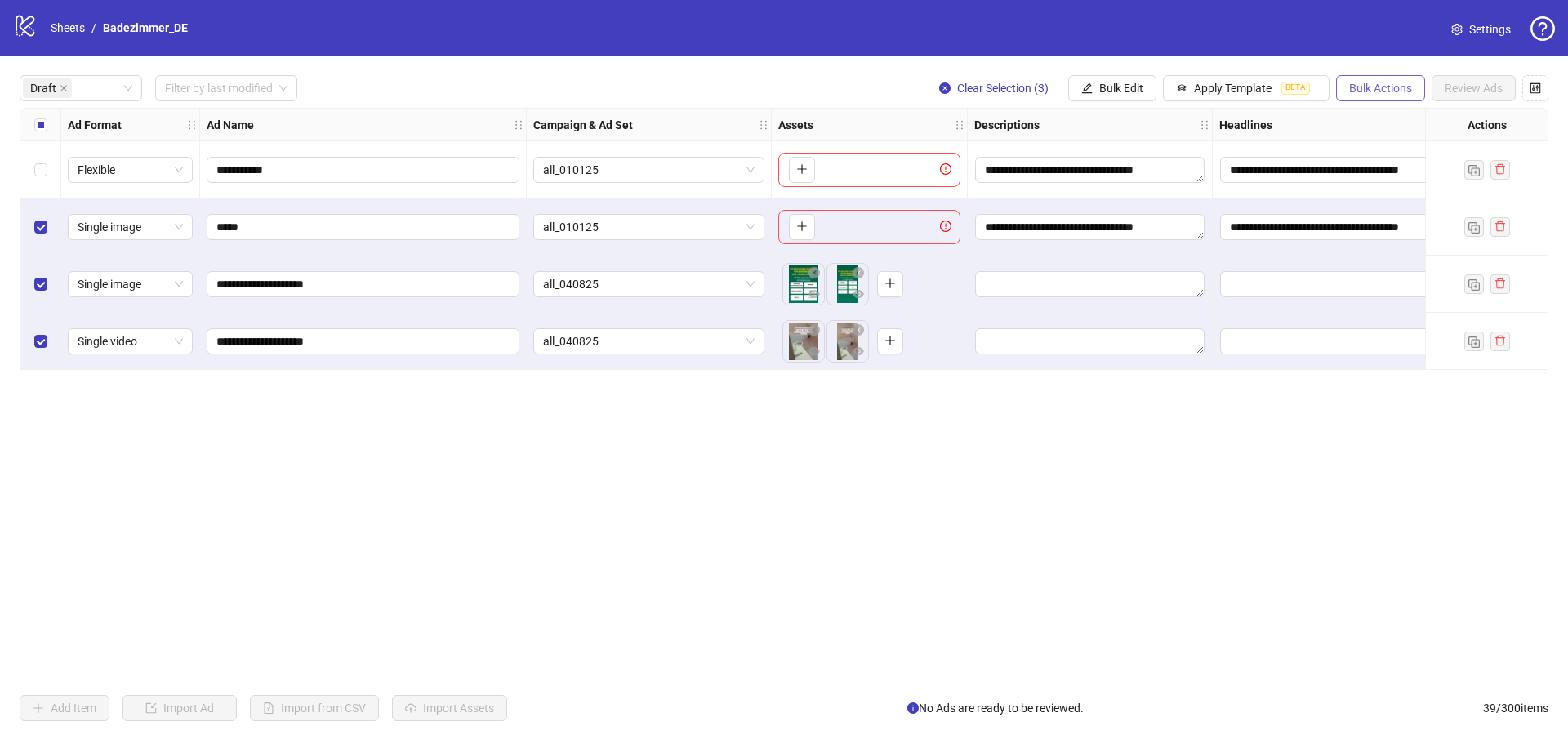
click at [1376, 92] on span "Bulk Actions" at bounding box center [1381, 87] width 63 height 13
click at [1132, 86] on span "Bulk Edit" at bounding box center [1121, 87] width 44 height 13
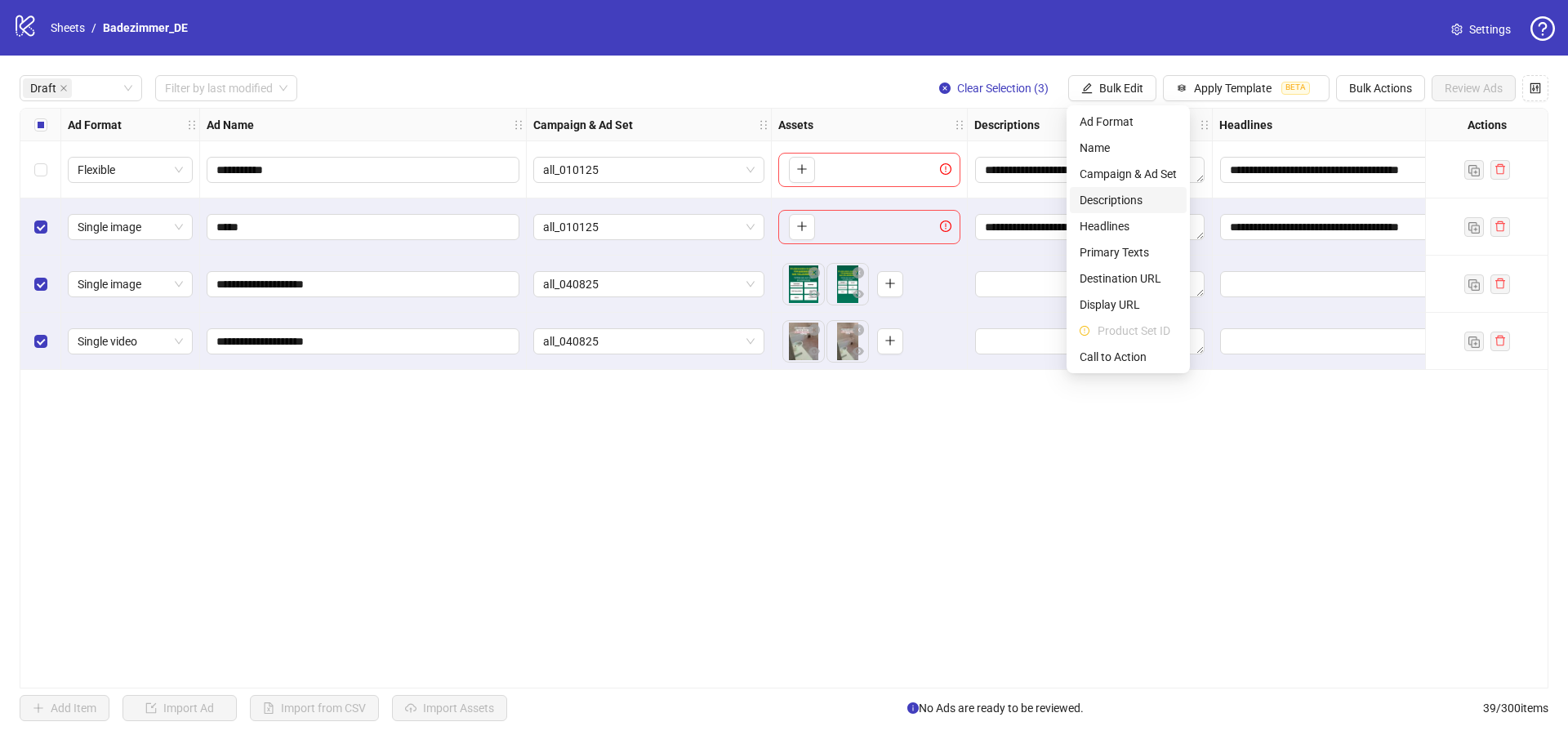
click at [1145, 196] on span "Descriptions" at bounding box center [1128, 199] width 98 height 18
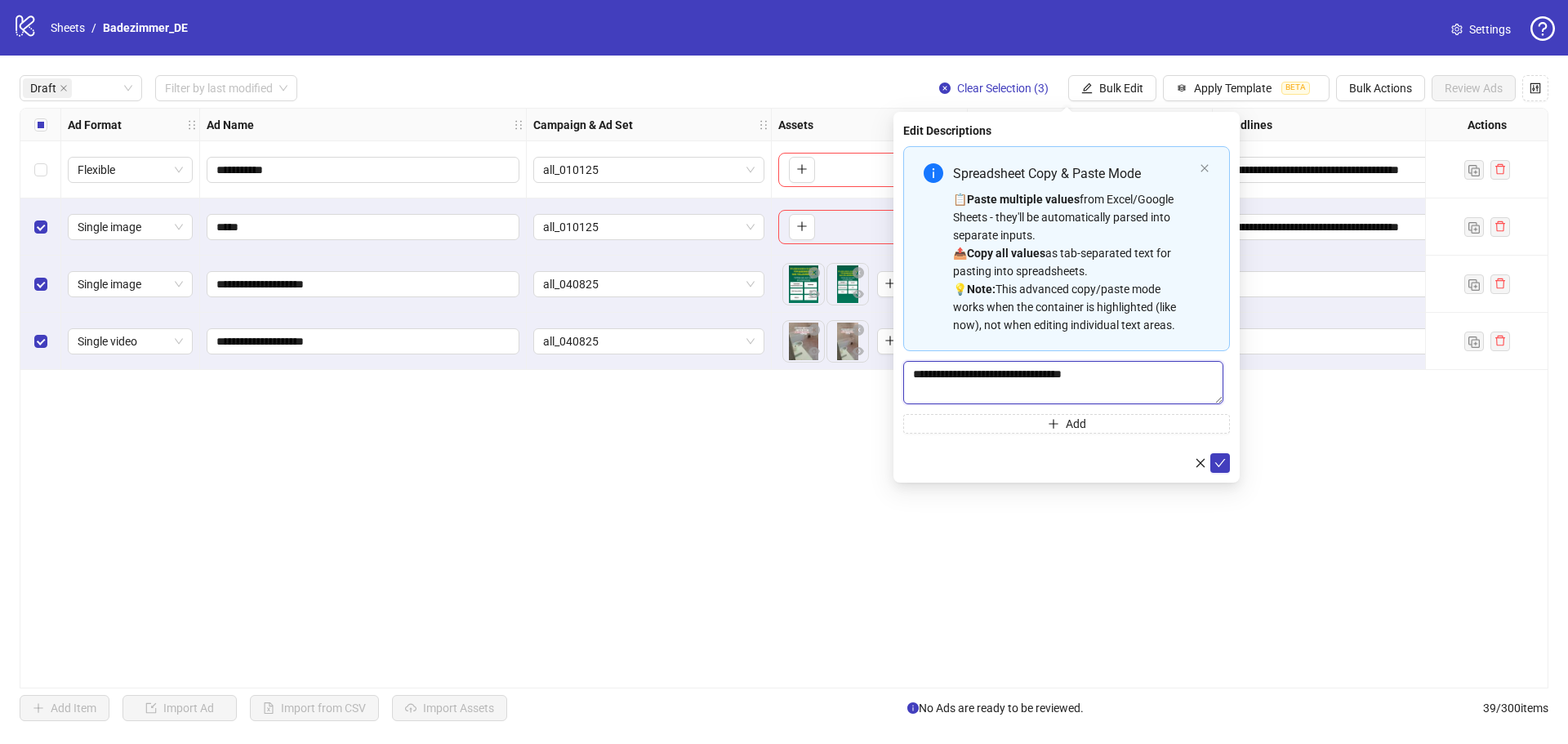
click at [1163, 383] on textarea "**********" at bounding box center [1063, 382] width 320 height 44
click at [1213, 459] on button "submit" at bounding box center [1220, 463] width 20 height 20
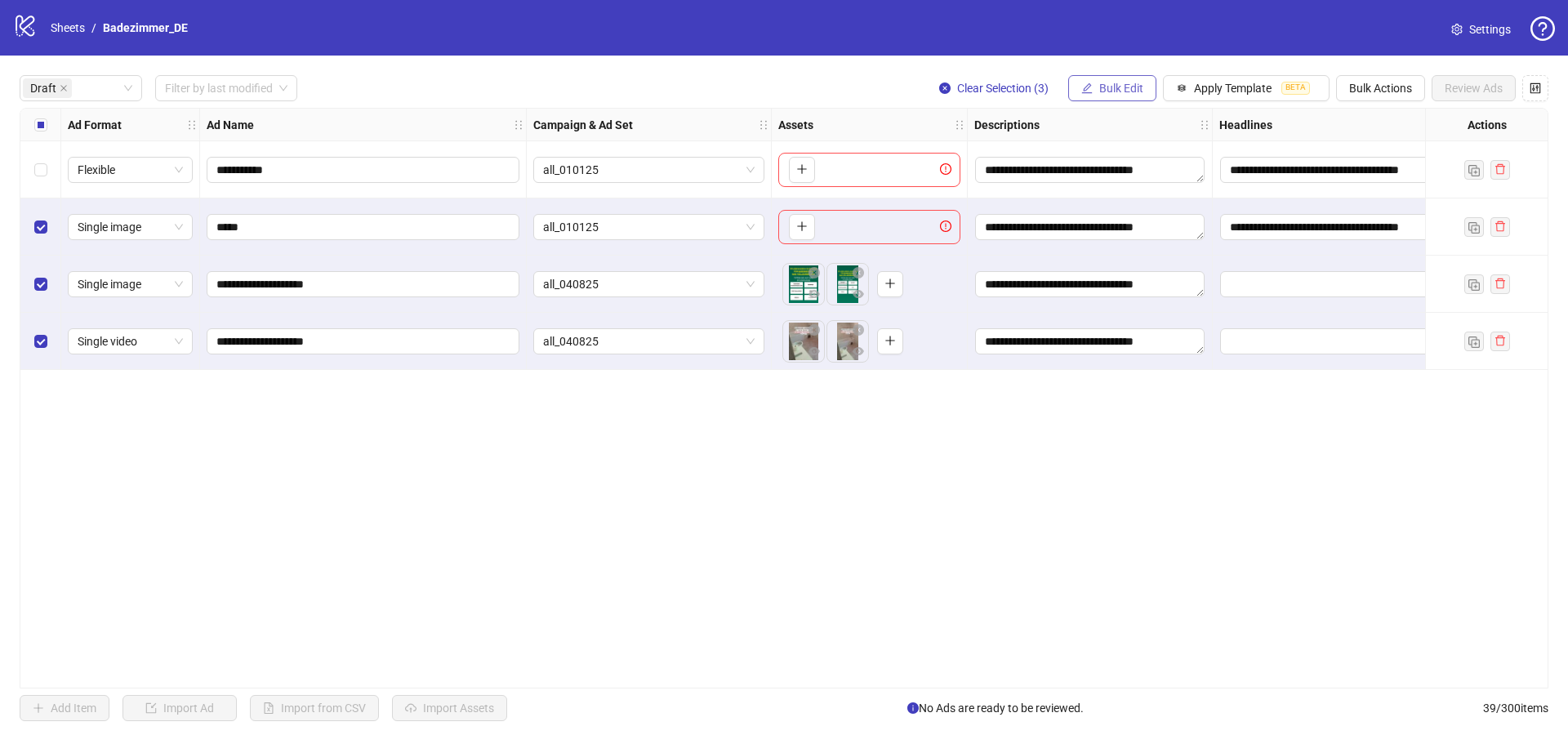
click at [1086, 92] on icon "edit" at bounding box center [1087, 87] width 10 height 10
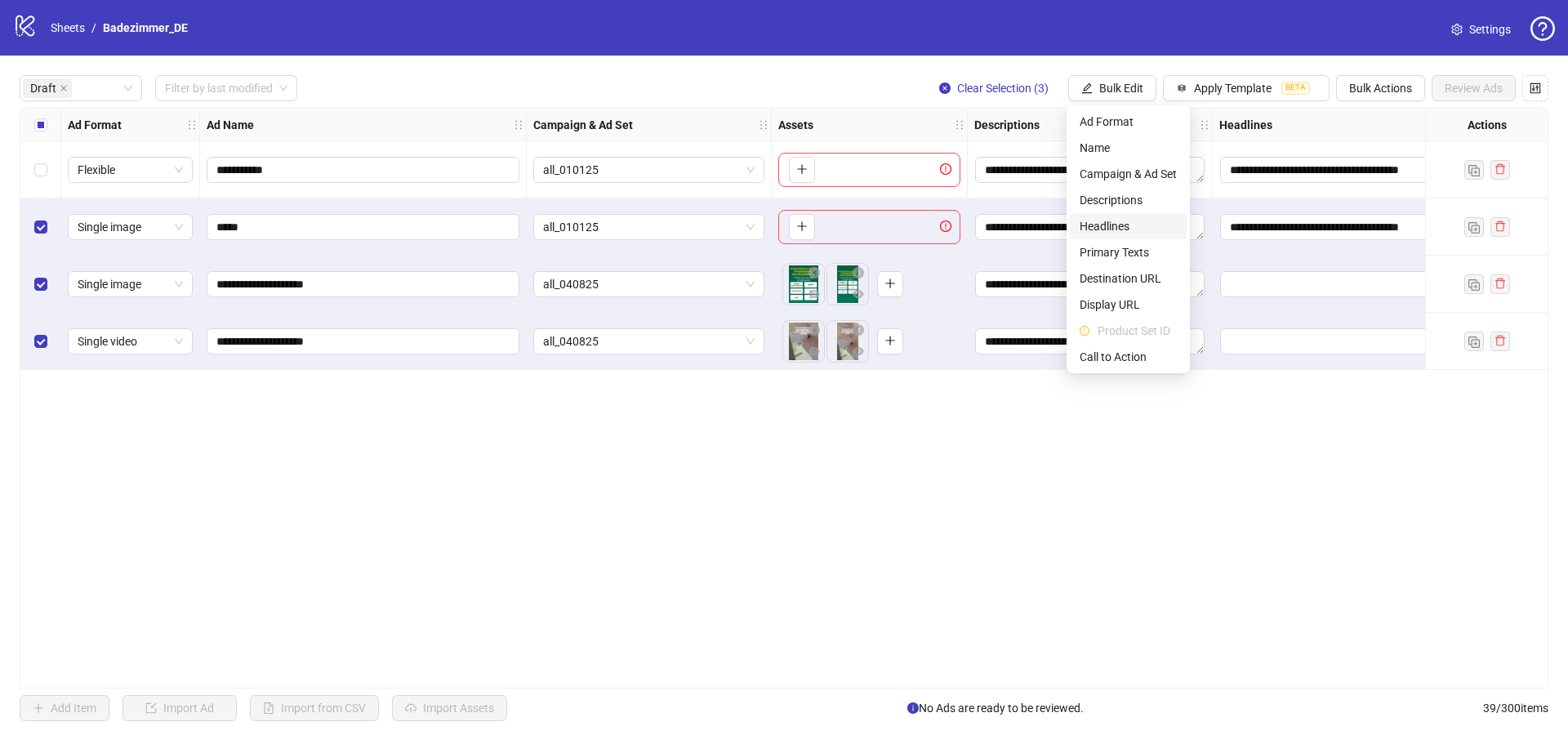
click at [1127, 216] on li "Headlines" at bounding box center [1128, 226] width 117 height 27
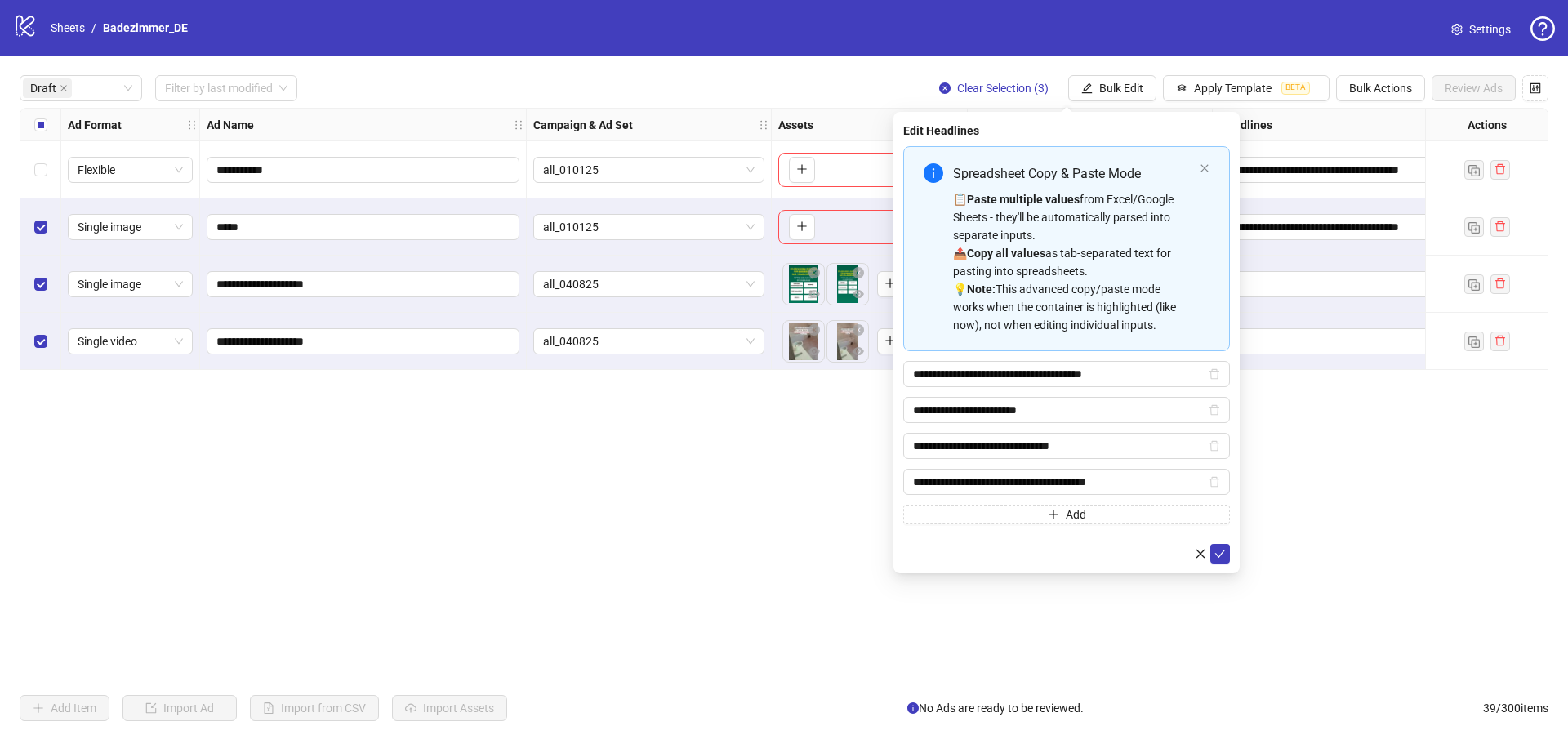
click at [934, 172] on icon "info-circle" at bounding box center [933, 173] width 20 height 20
click at [1221, 552] on icon "check" at bounding box center [1220, 553] width 11 height 11
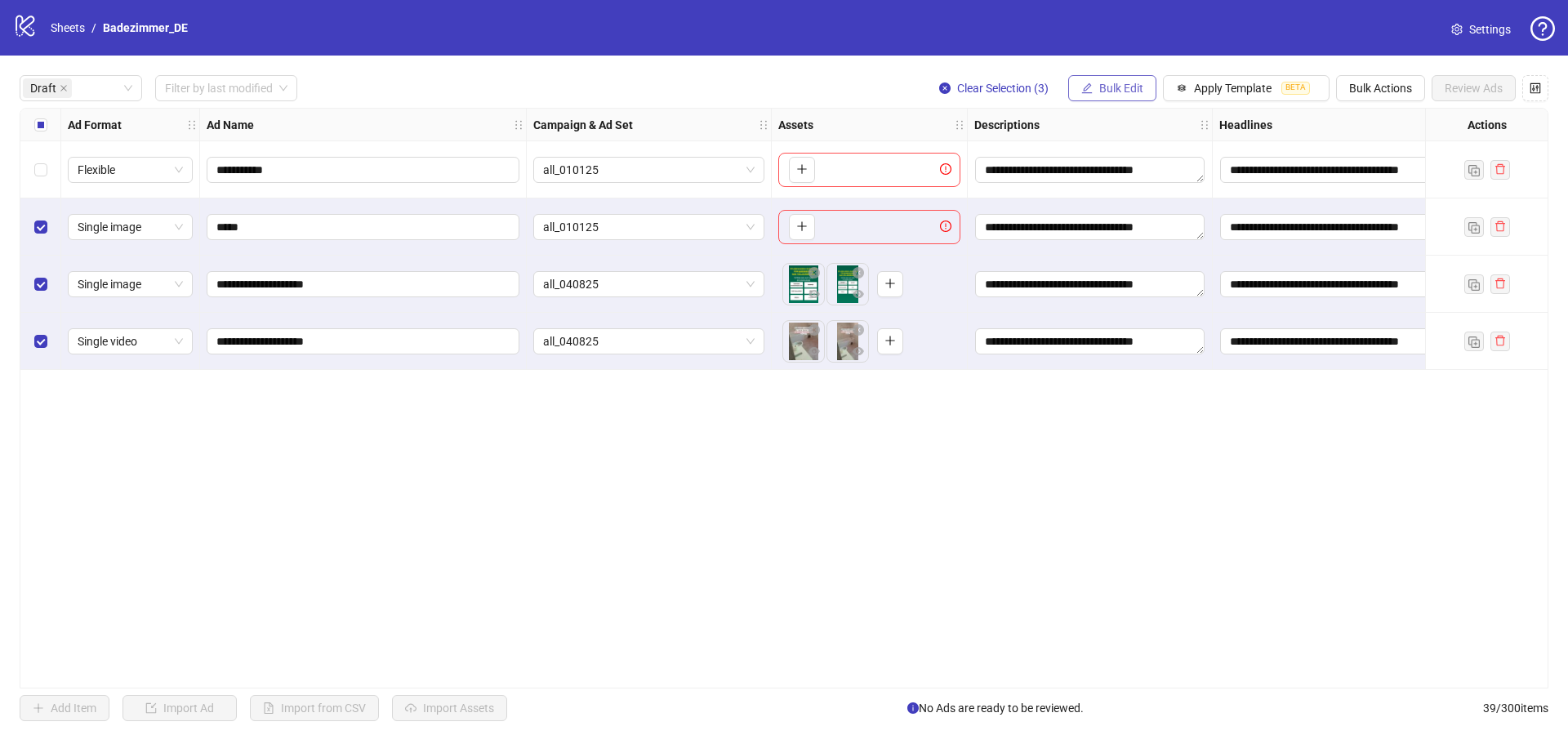
click at [1117, 87] on span "Bulk Edit" at bounding box center [1121, 87] width 44 height 13
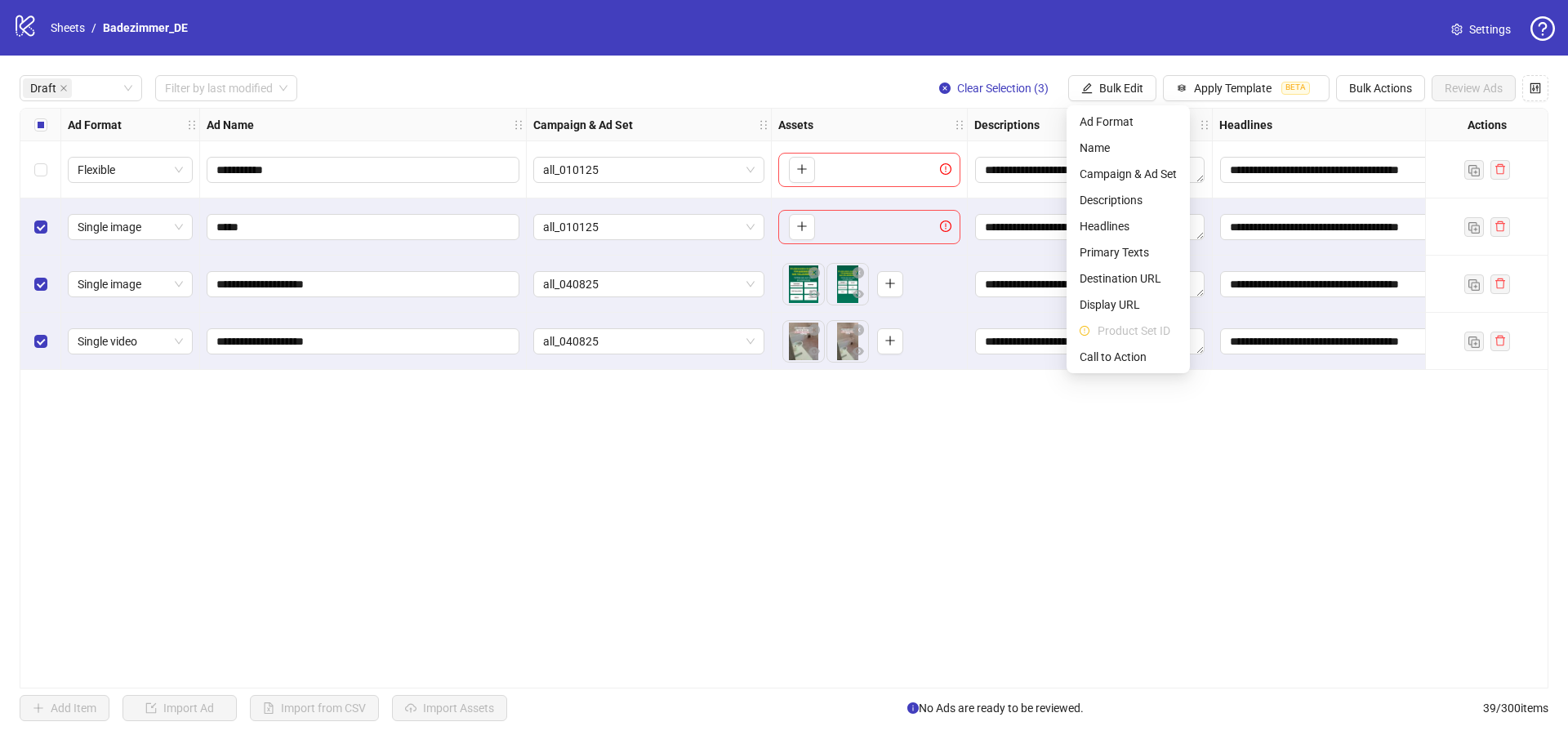
click at [1011, 461] on div "**********" at bounding box center [784, 398] width 1529 height 581
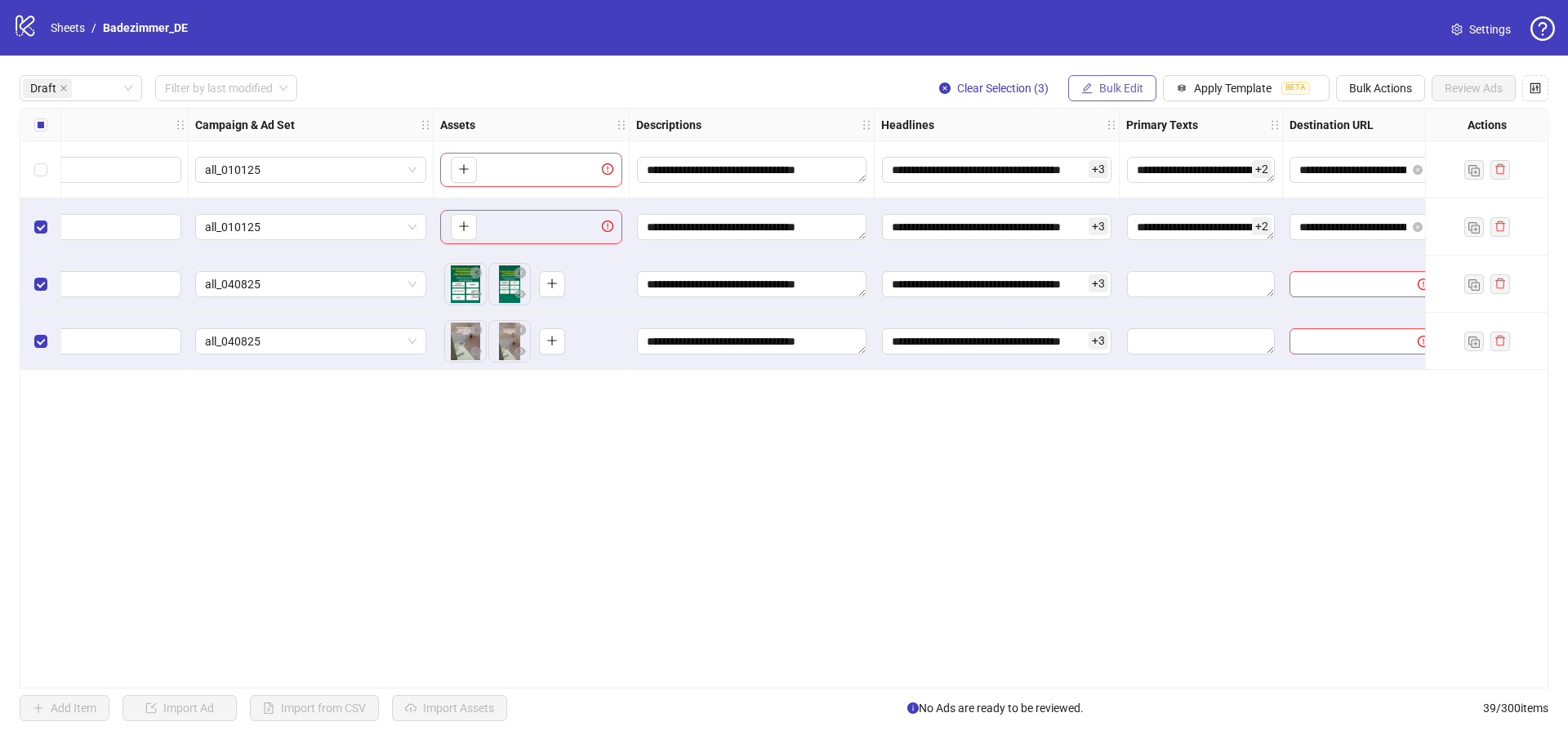
scroll to position [0, 339]
click at [1105, 94] on span "Bulk Edit" at bounding box center [1121, 87] width 44 height 13
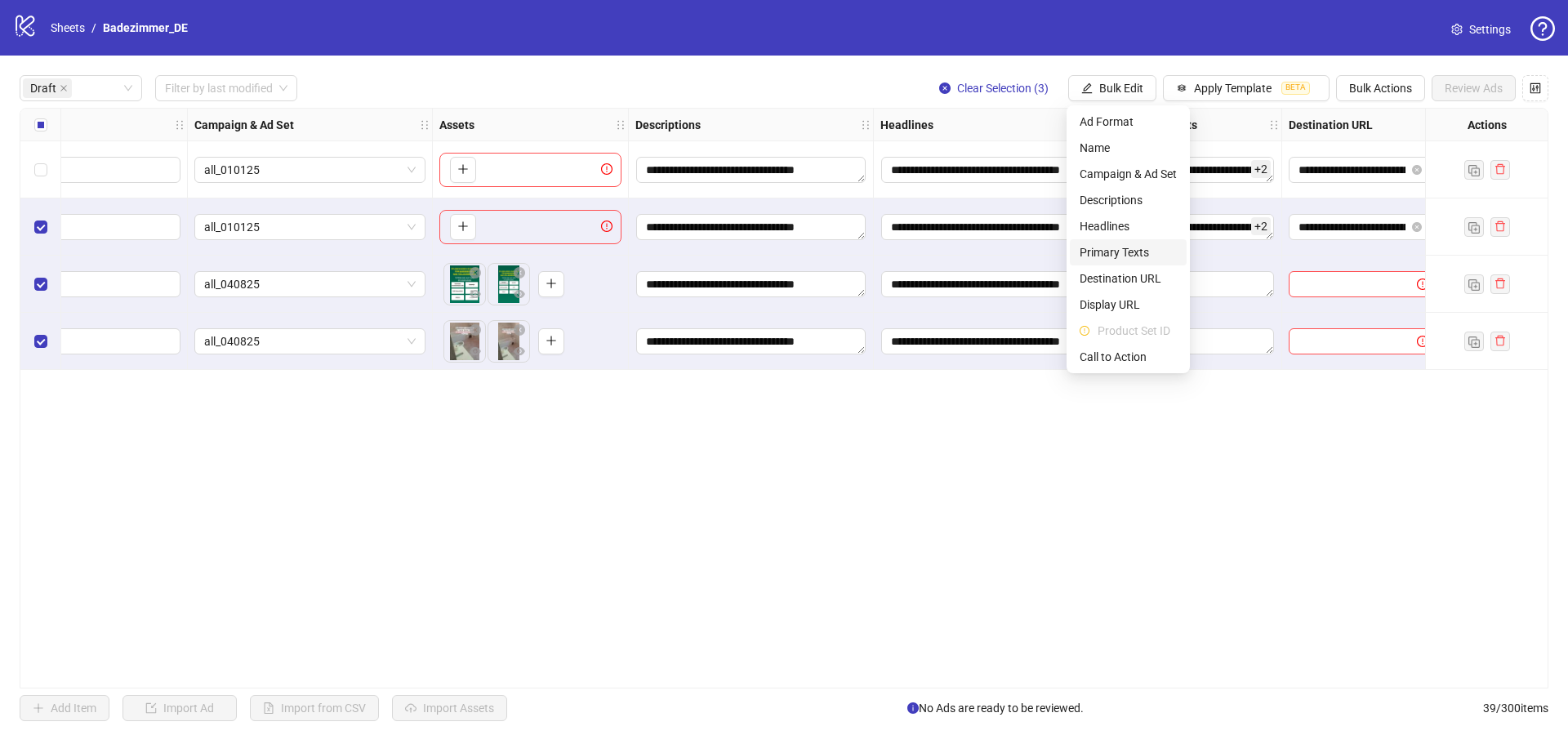
click at [1132, 246] on span "Primary Texts" at bounding box center [1128, 252] width 98 height 18
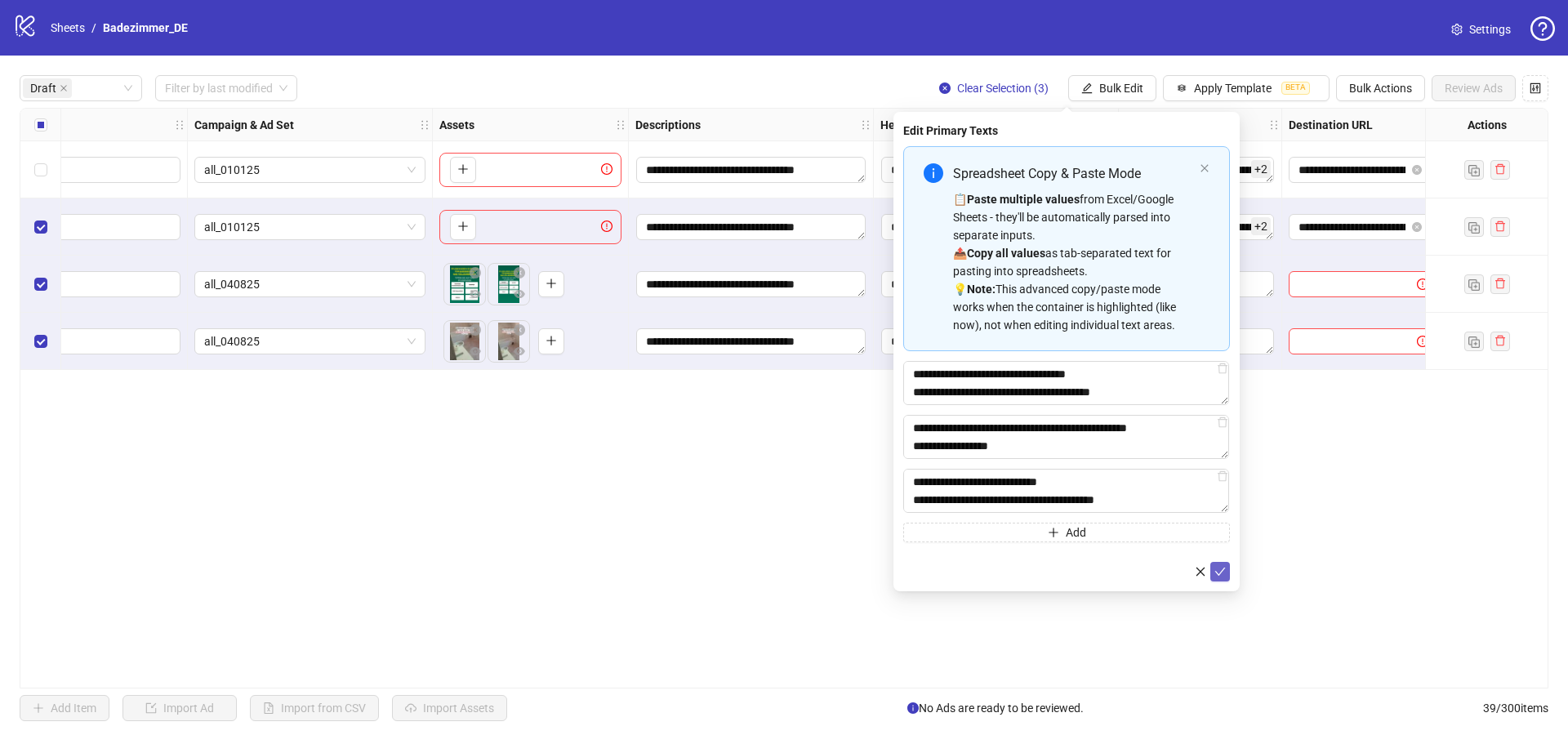
click at [1221, 574] on icon "check" at bounding box center [1220, 571] width 11 height 11
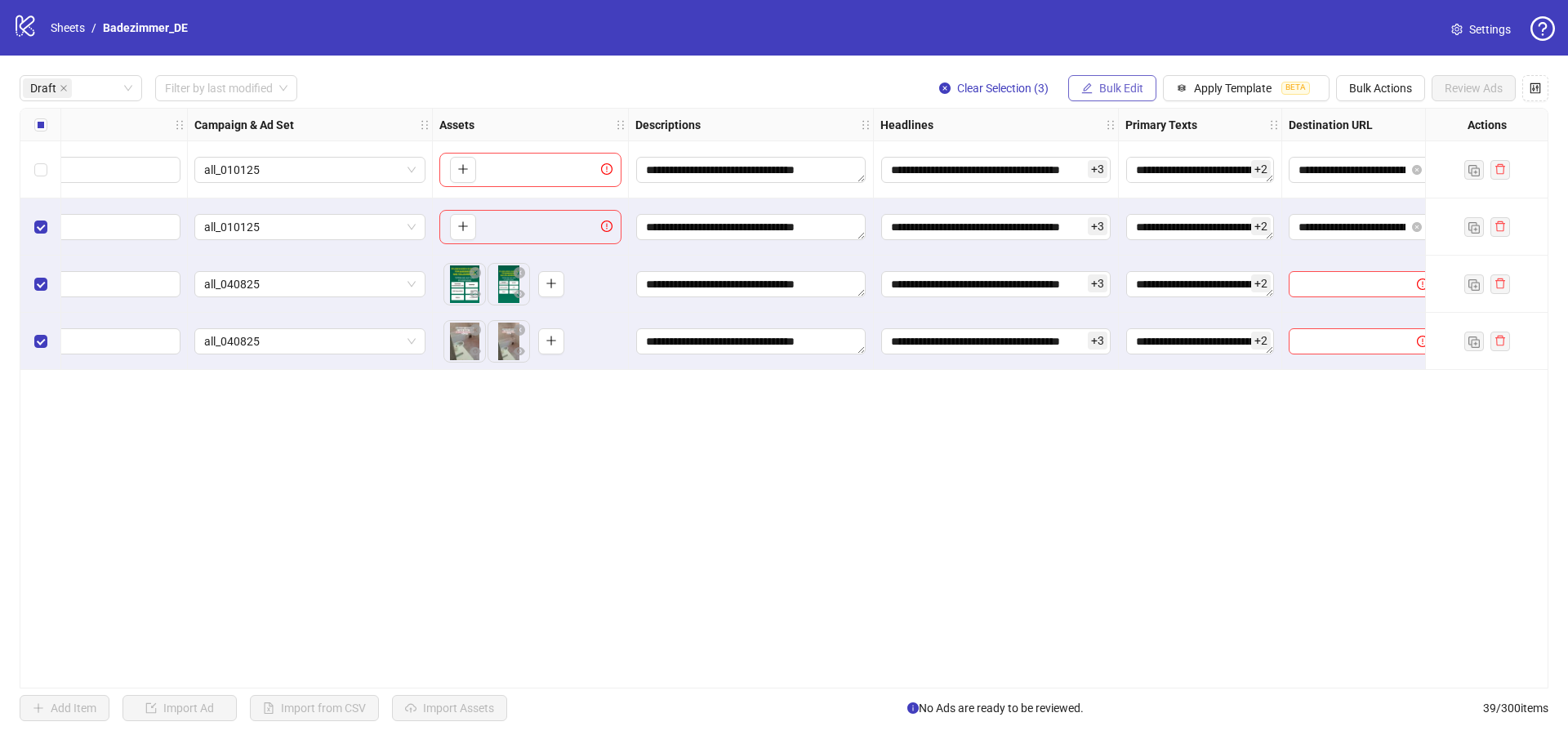
click at [1140, 94] on span "Bulk Edit" at bounding box center [1121, 87] width 44 height 13
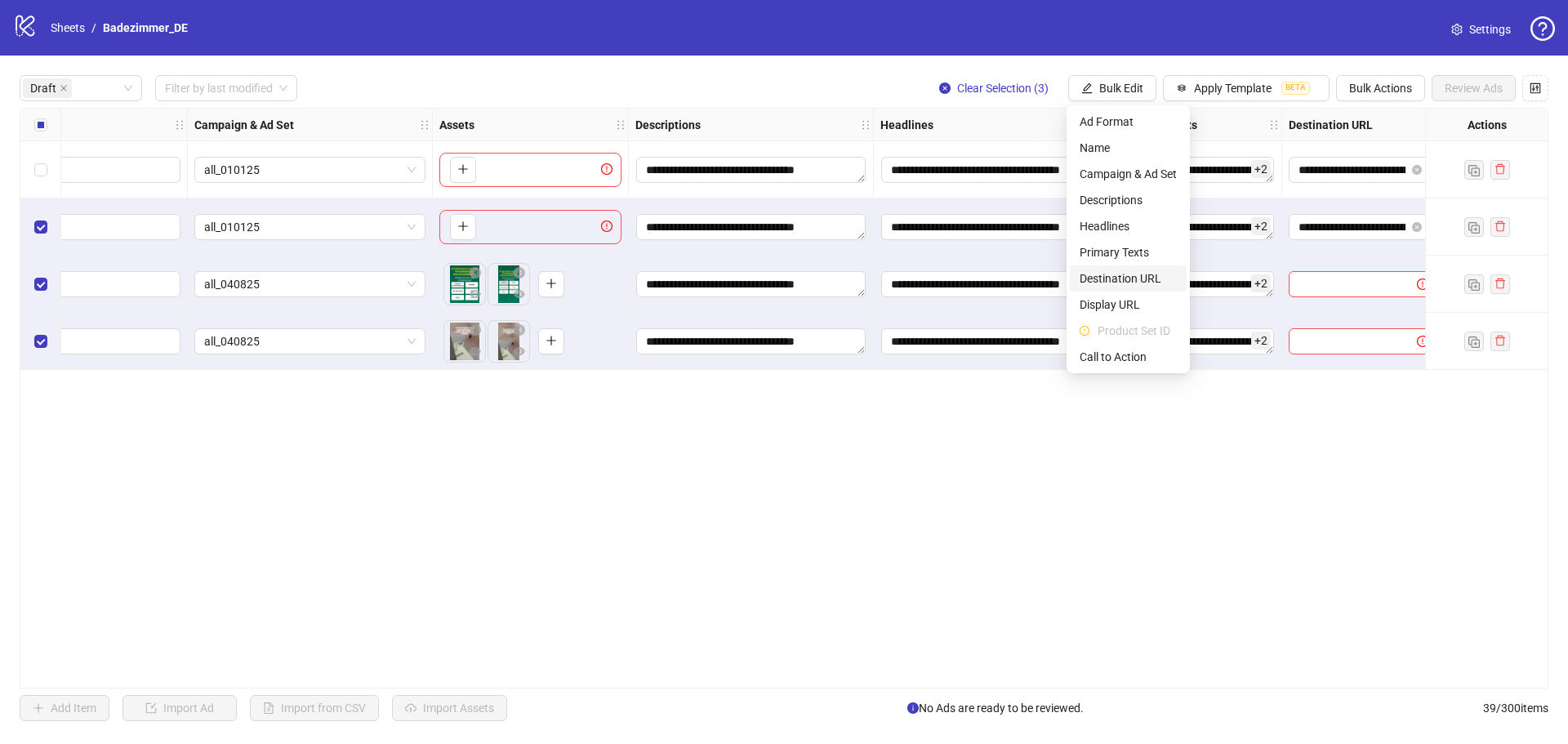
click at [1150, 284] on span "Destination URL" at bounding box center [1128, 278] width 98 height 18
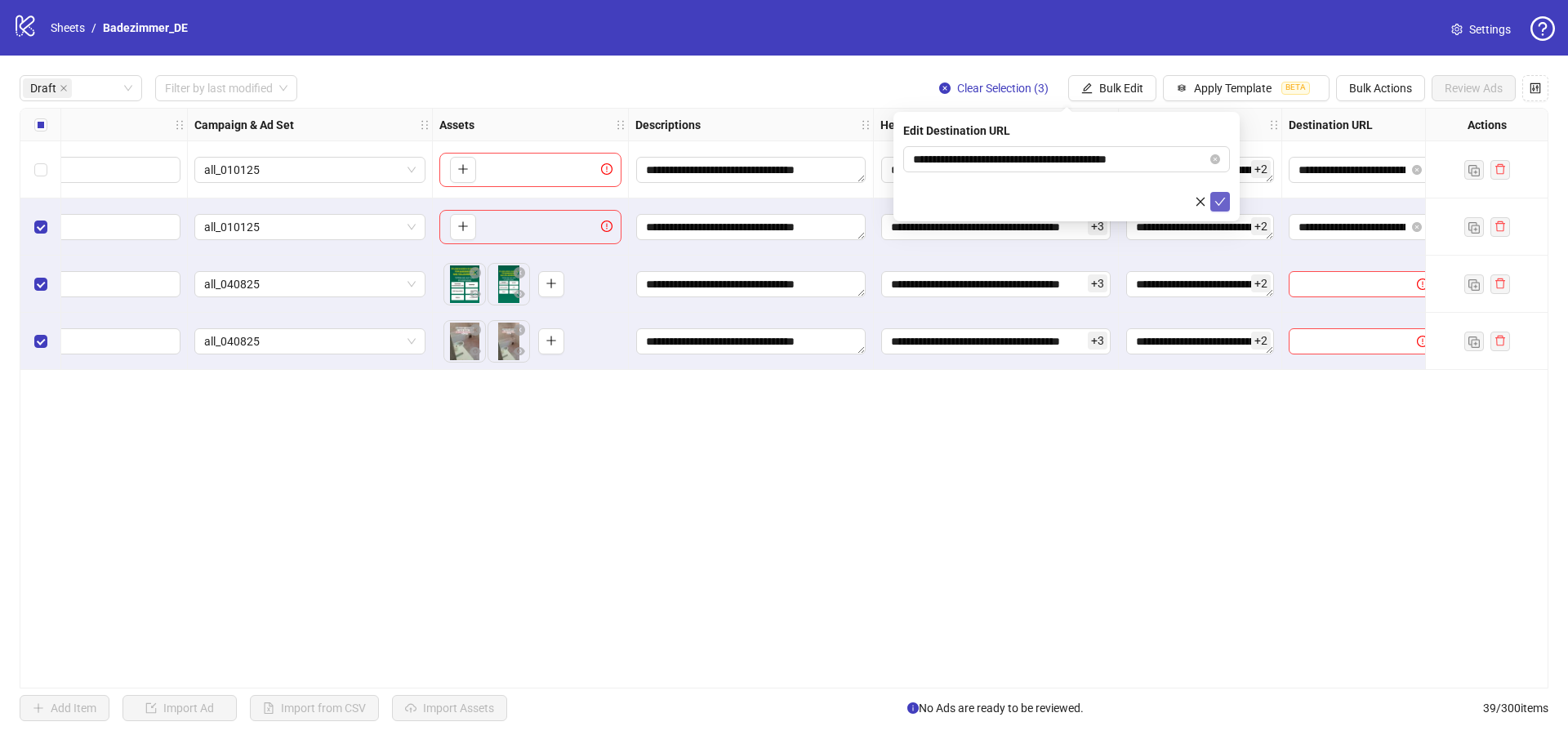
click at [1218, 202] on icon "check" at bounding box center [1220, 201] width 11 height 11
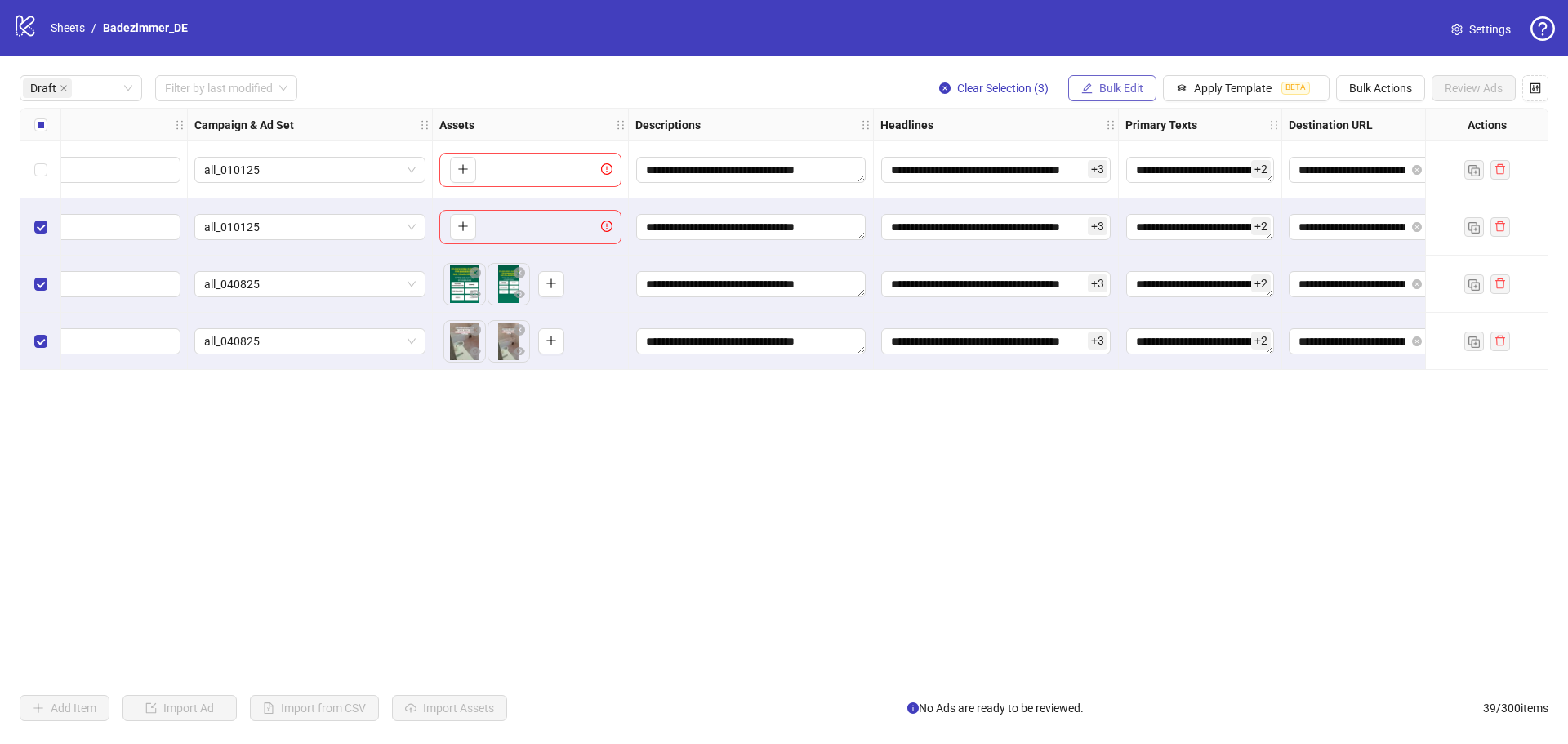
click at [1129, 89] on span "Bulk Edit" at bounding box center [1121, 87] width 44 height 13
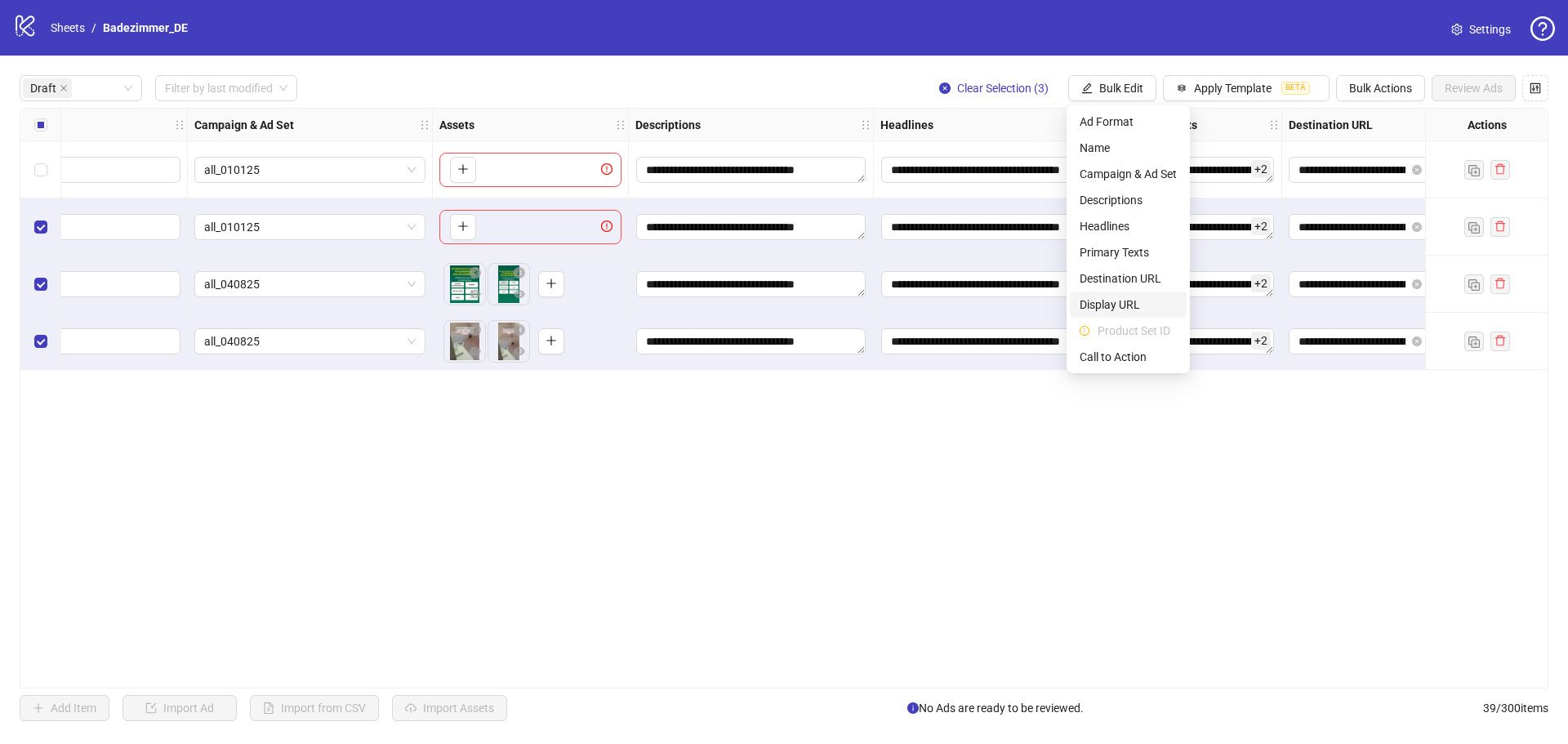
click at [1127, 298] on span "Display URL" at bounding box center [1128, 304] width 98 height 18
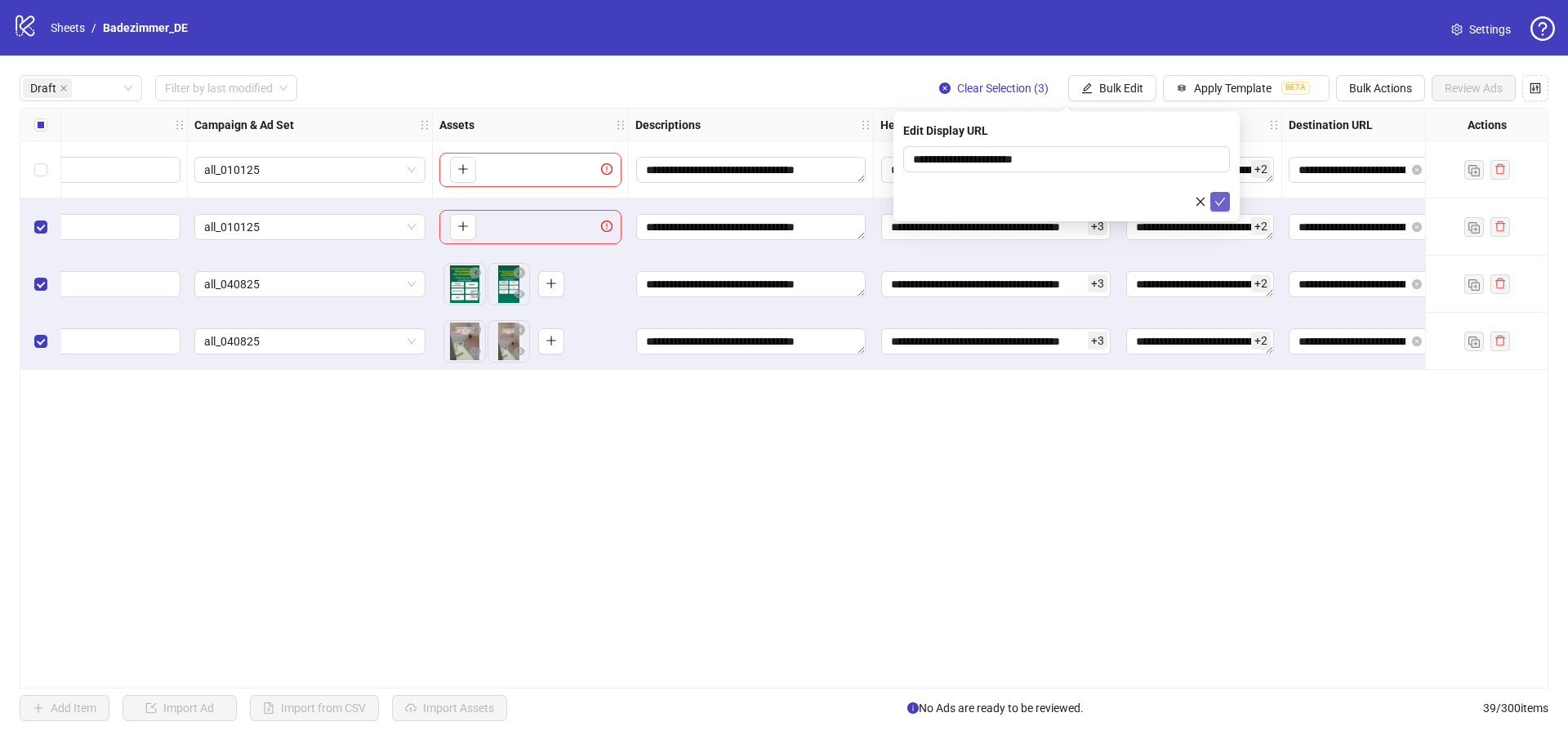
click at [1218, 208] on span "submit" at bounding box center [1220, 201] width 11 height 13
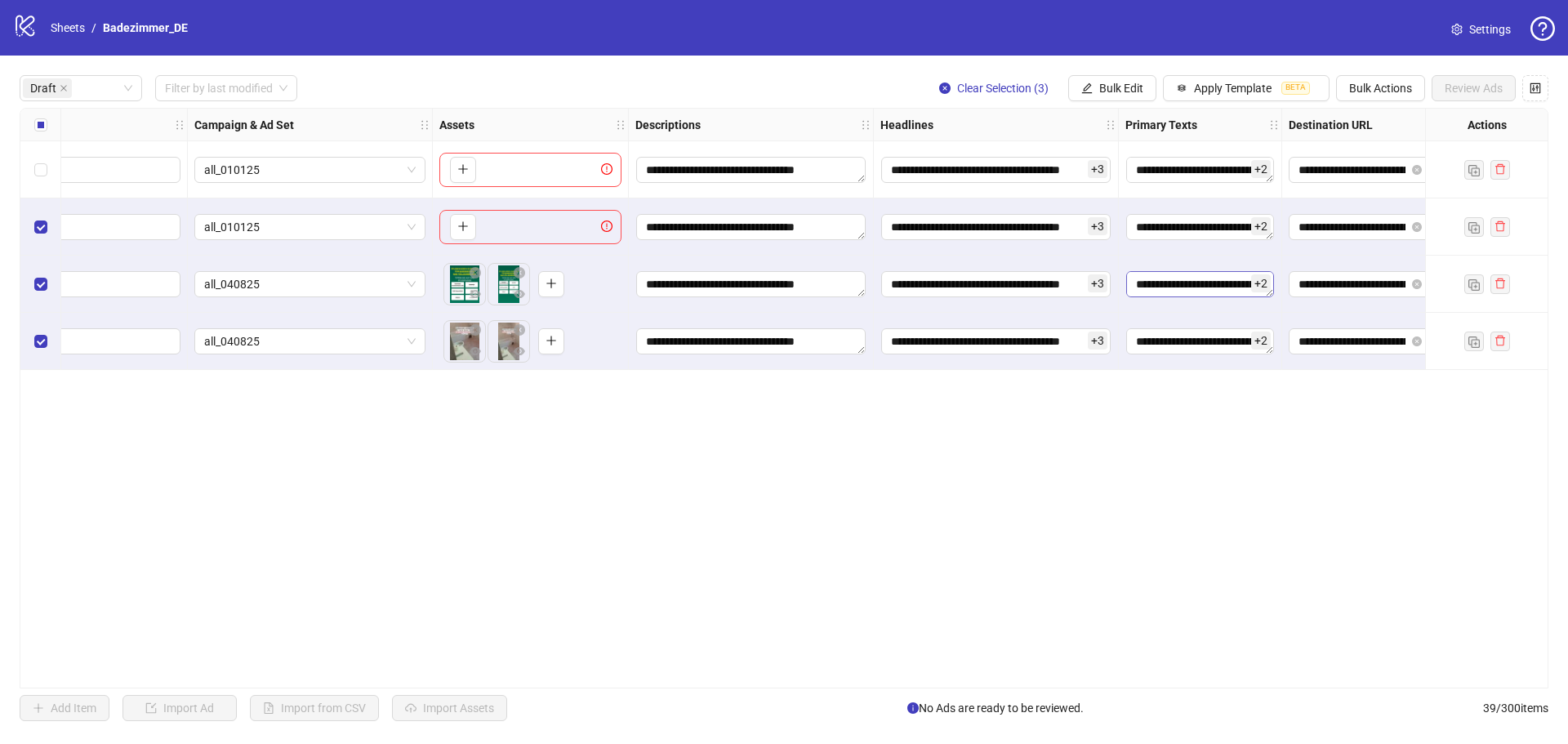
scroll to position [0, 817]
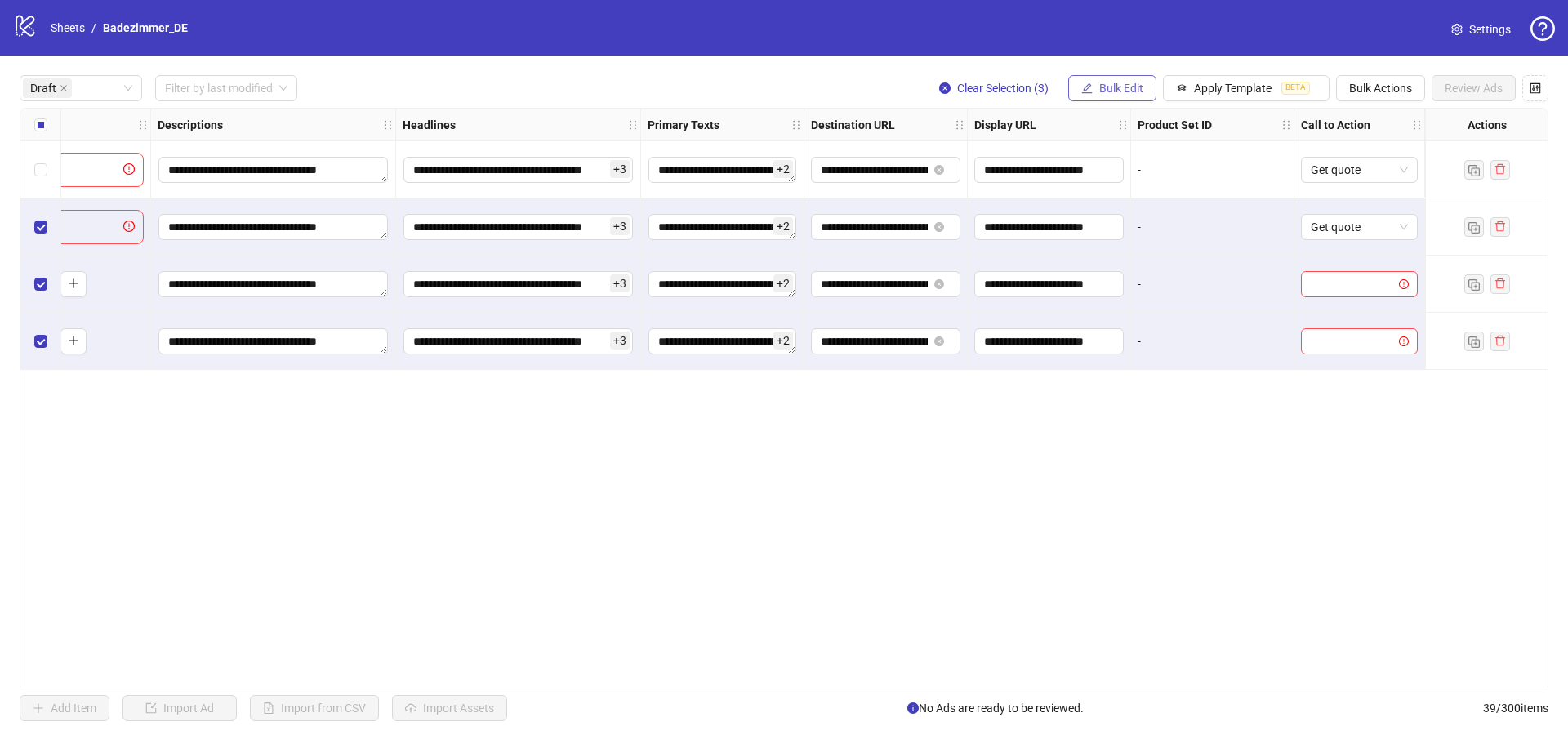
click at [1133, 95] on span "Bulk Edit" at bounding box center [1121, 87] width 44 height 13
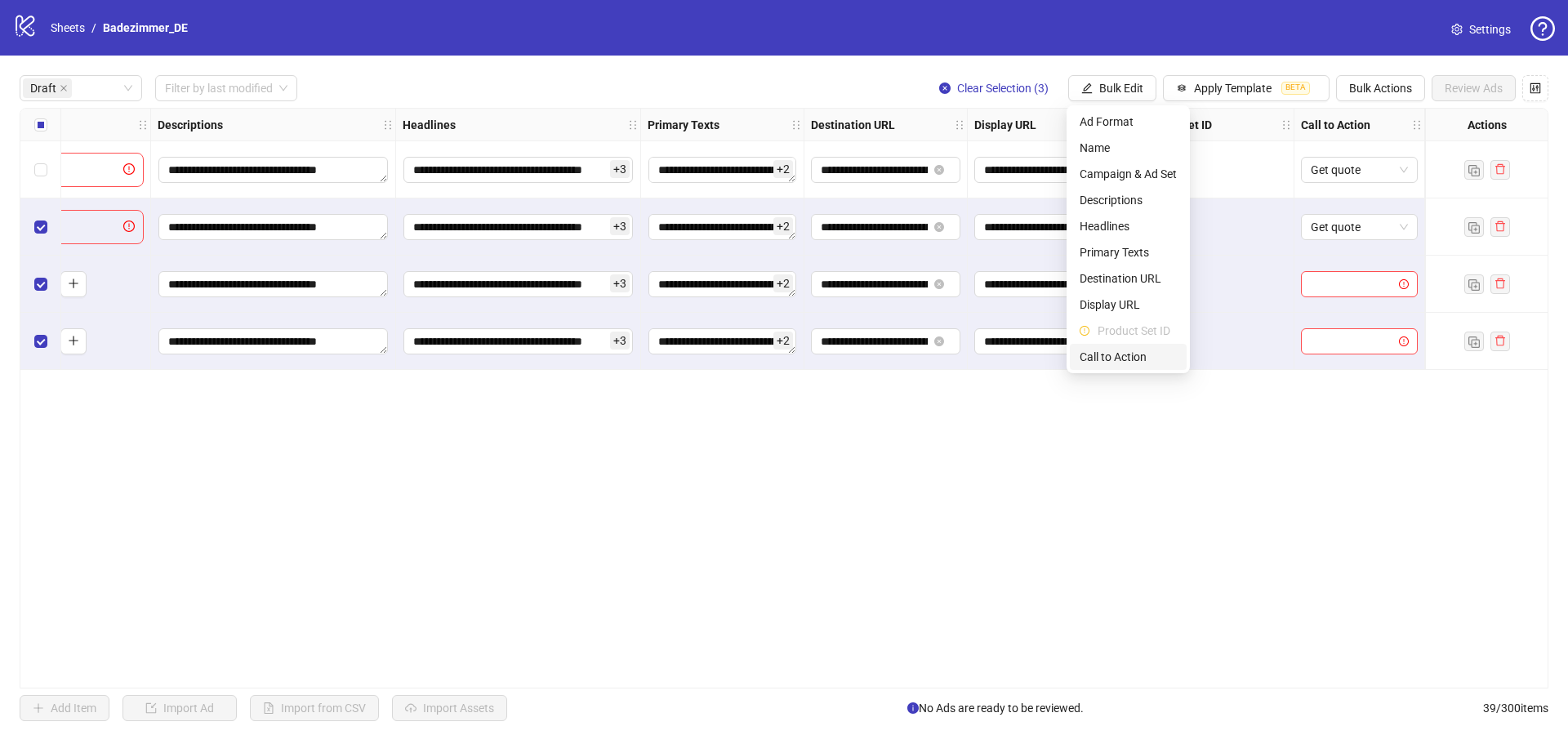
click at [1147, 359] on span "Call to Action" at bounding box center [1128, 357] width 98 height 18
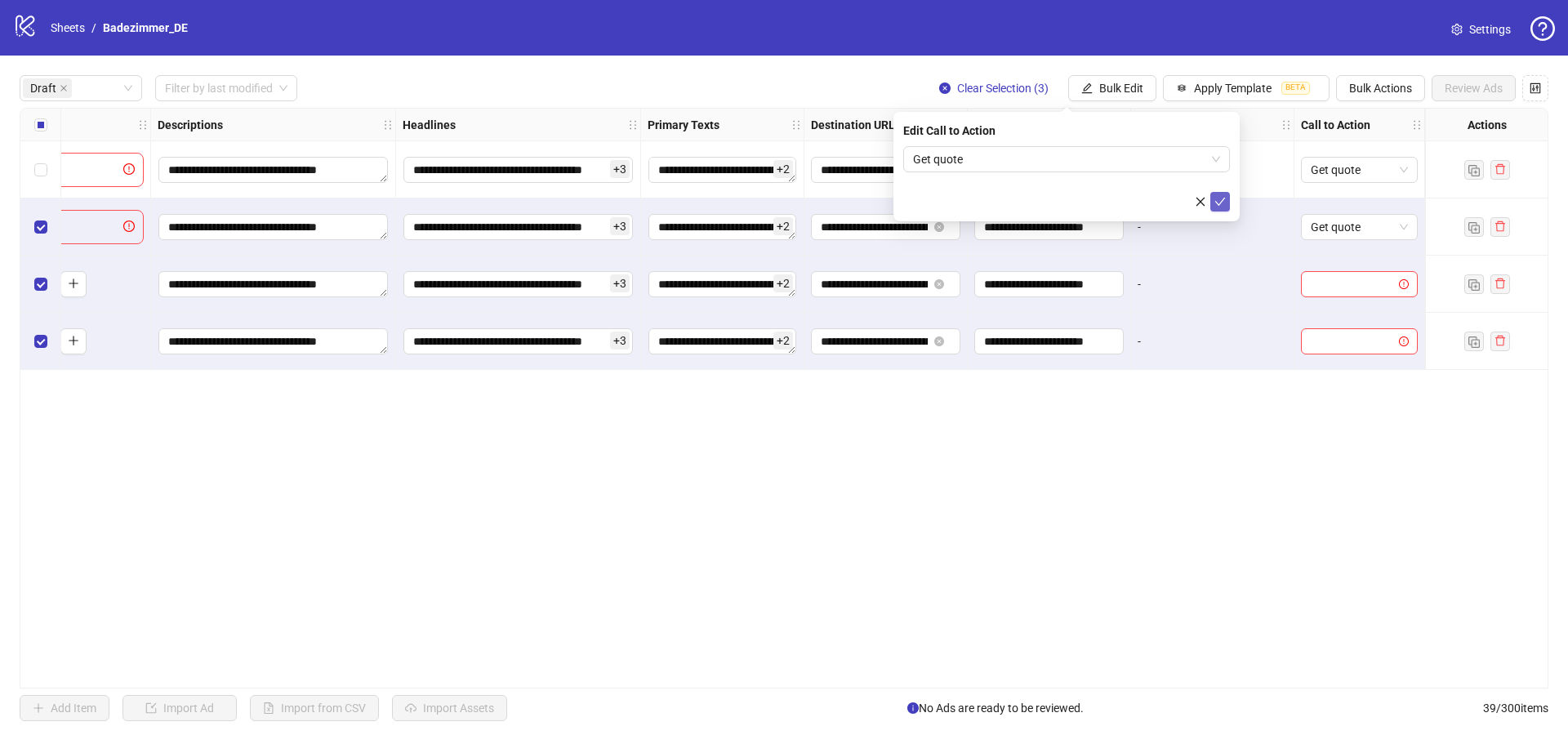
click at [1228, 200] on button "submit" at bounding box center [1220, 201] width 20 height 20
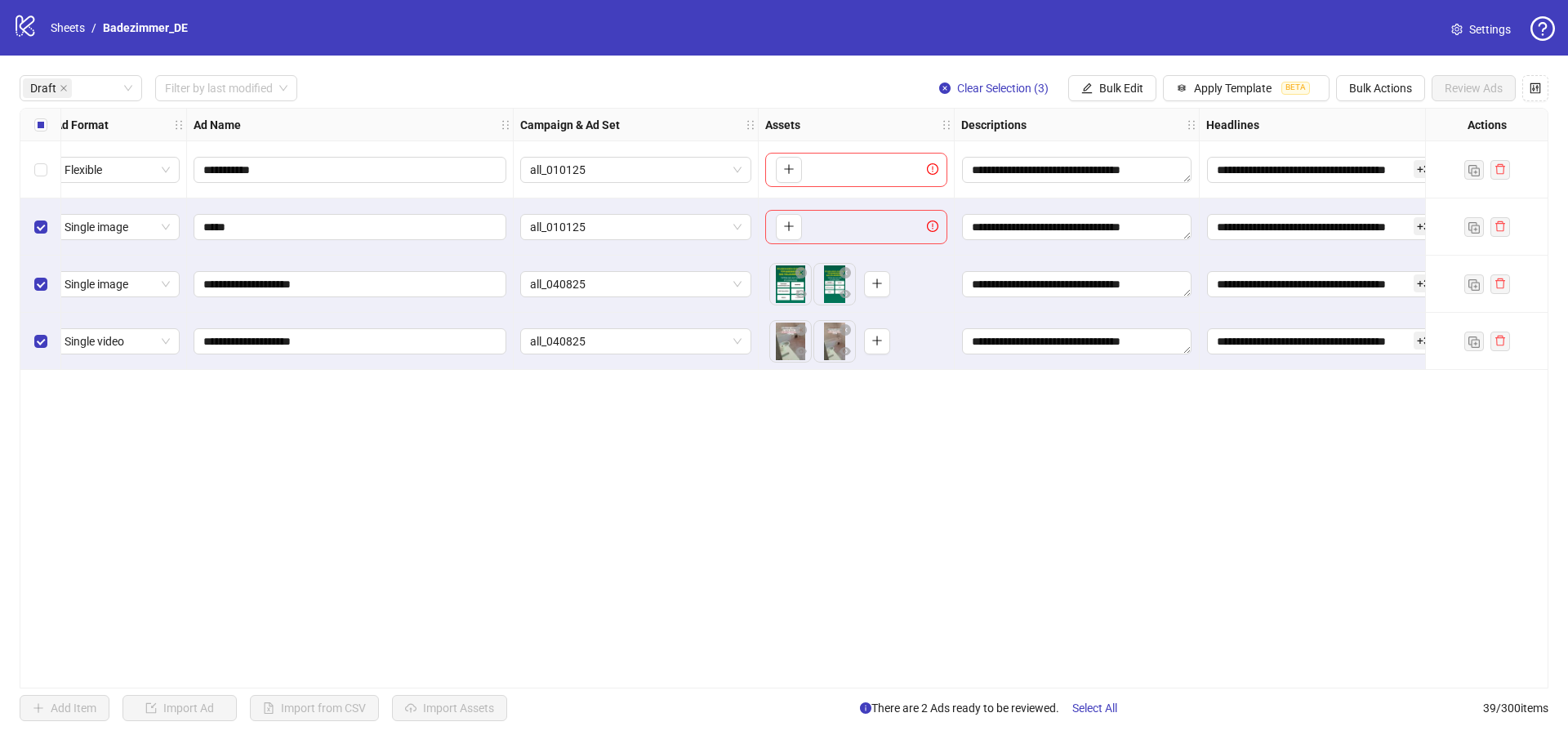
scroll to position [0, 0]
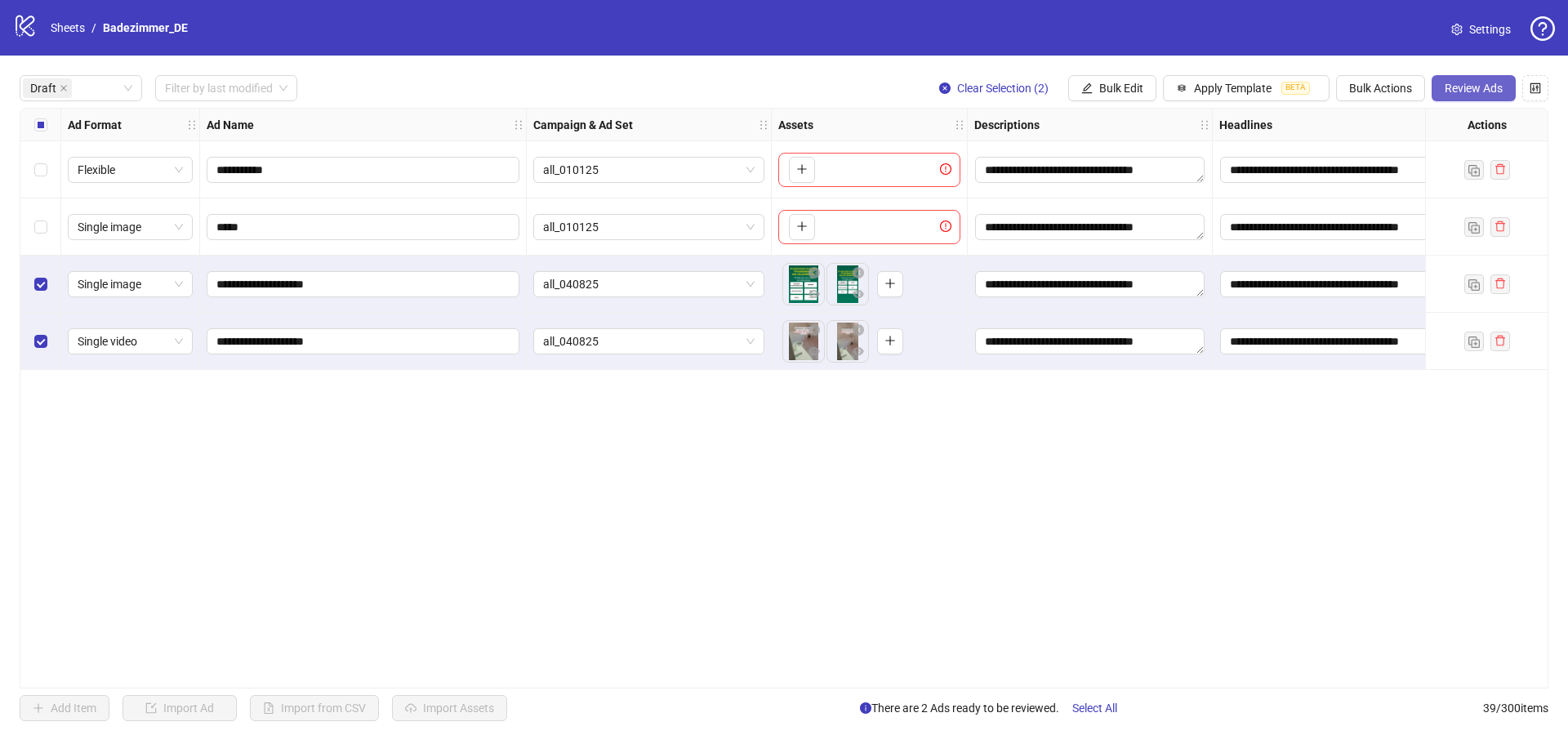
click at [1480, 89] on span "Review Ads" at bounding box center [1474, 87] width 58 height 13
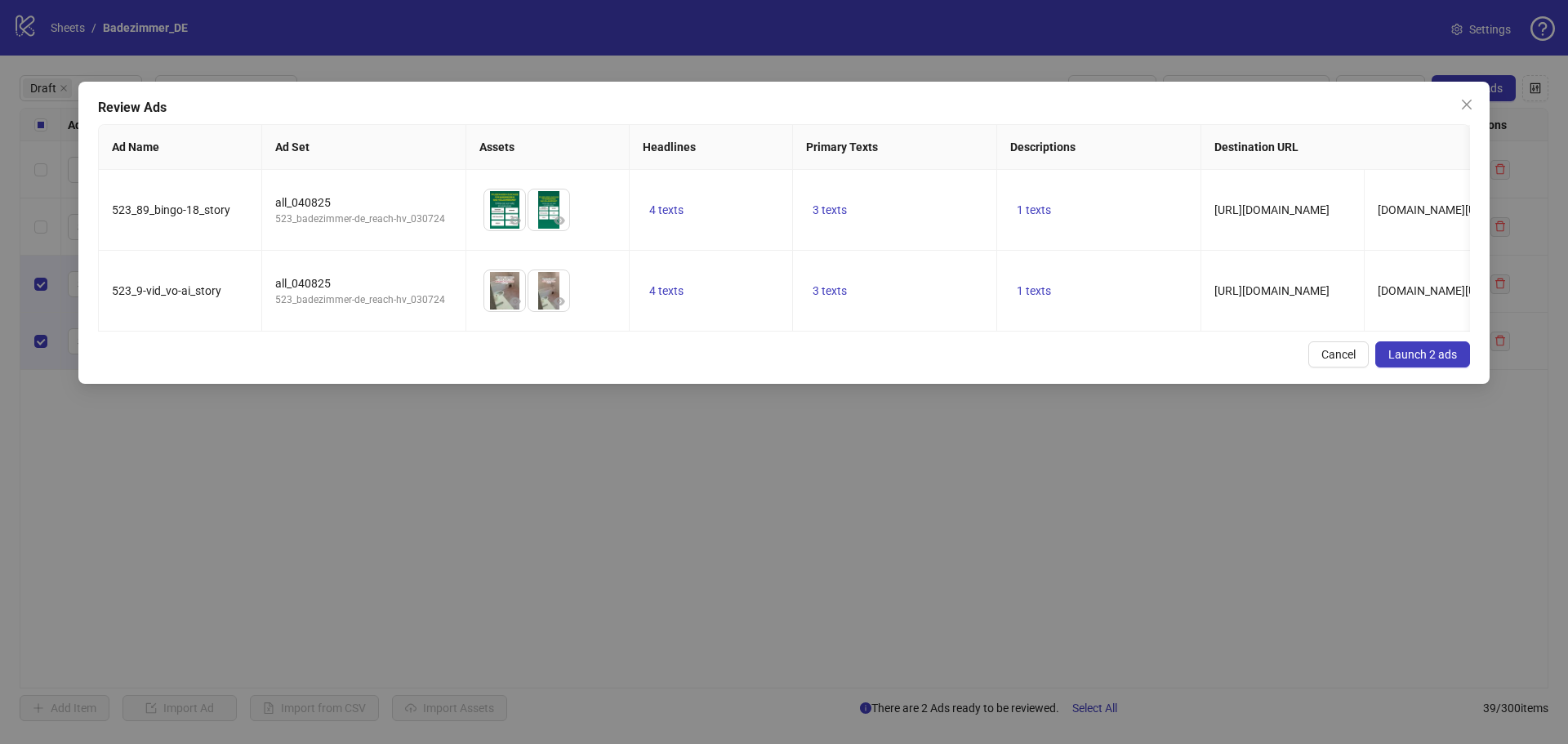
click at [1402, 361] on span "Launch 2 ads" at bounding box center [1423, 354] width 68 height 13
